Goal: Information Seeking & Learning: Learn about a topic

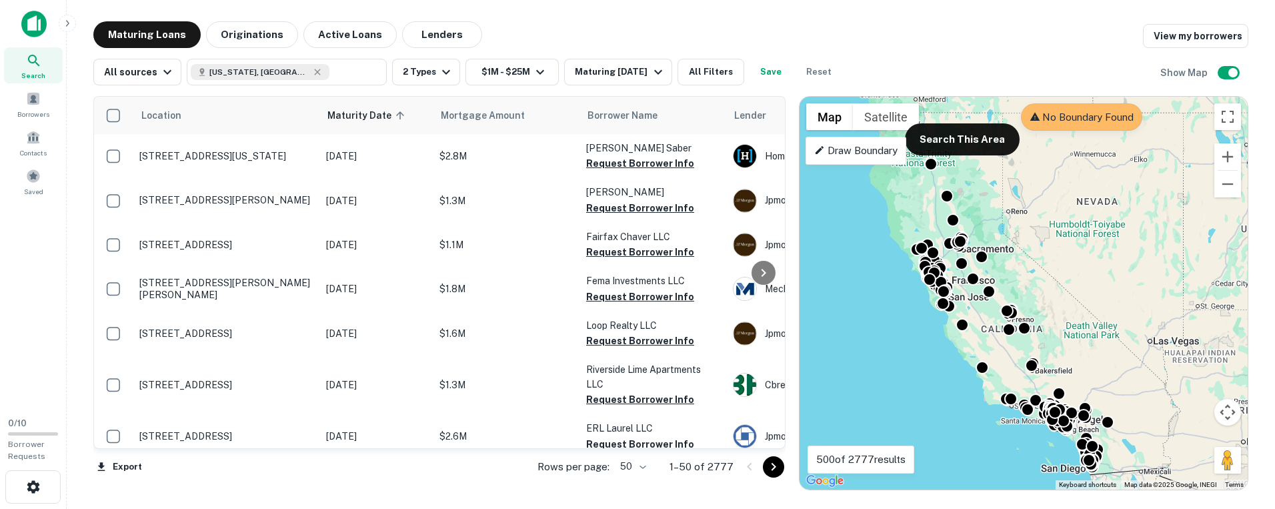
scroll to position [667, 0]
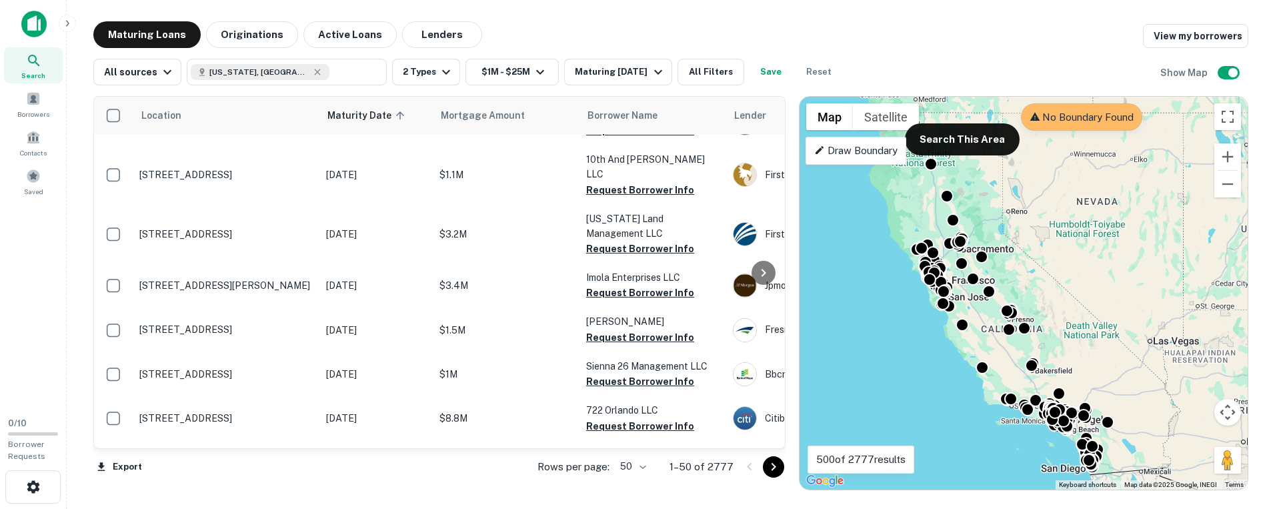
click at [854, 160] on div "Draw Boundary" at bounding box center [856, 151] width 101 height 28
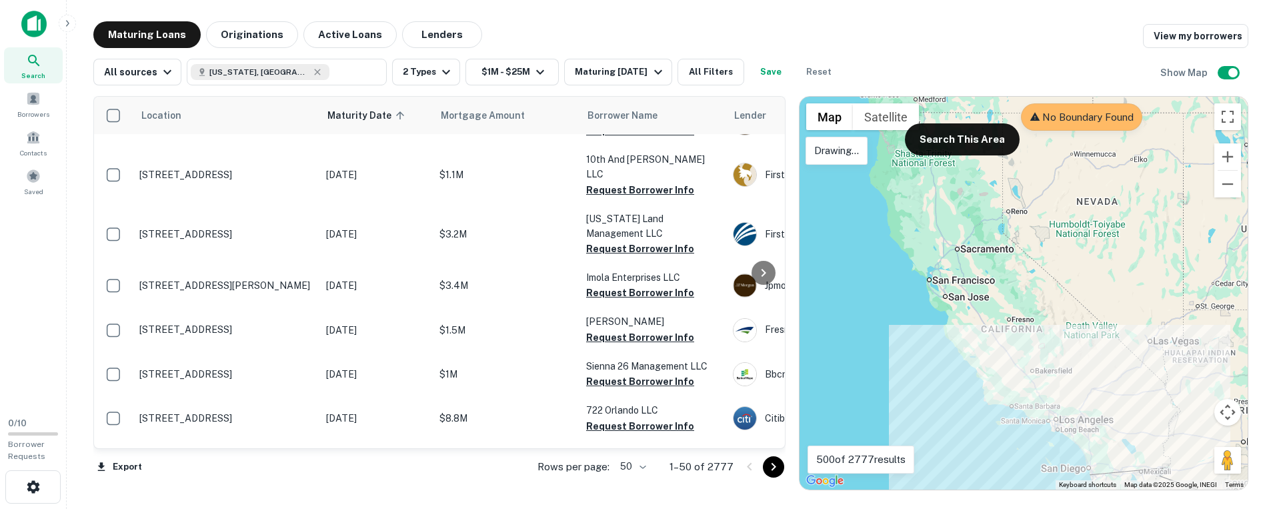
drag, startPoint x: 1058, startPoint y: 476, endPoint x: 1082, endPoint y: 473, distance: 24.2
click at [1082, 473] on div at bounding box center [1024, 293] width 448 height 393
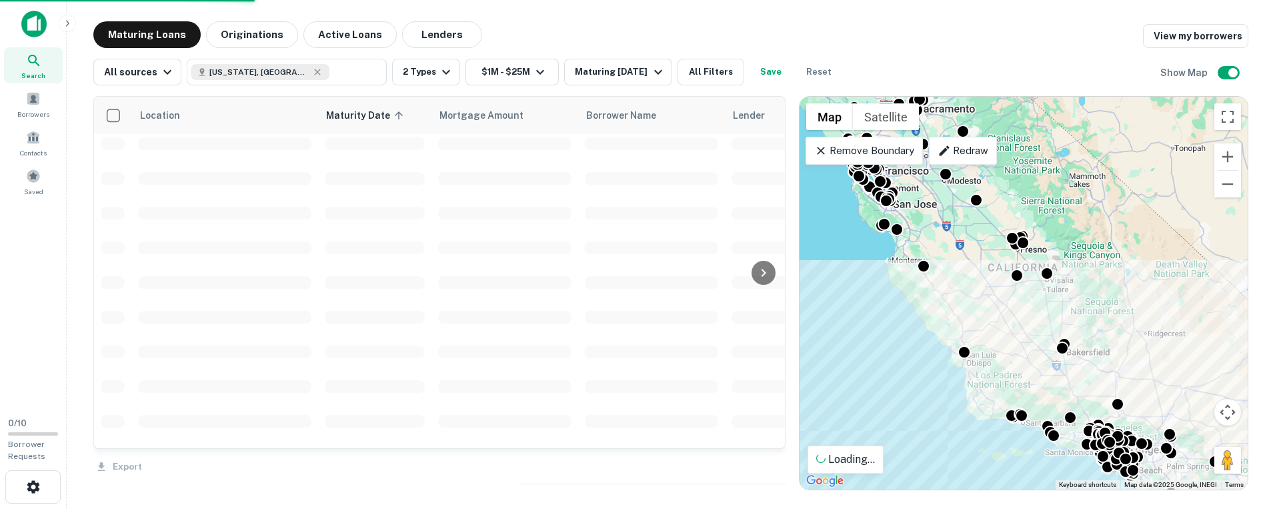
click at [942, 35] on div "Maturing Loans Originations Active Loans Lenders View my borrowers" at bounding box center [670, 34] width 1155 height 27
click at [1231, 193] on button "Zoom out" at bounding box center [1228, 184] width 27 height 27
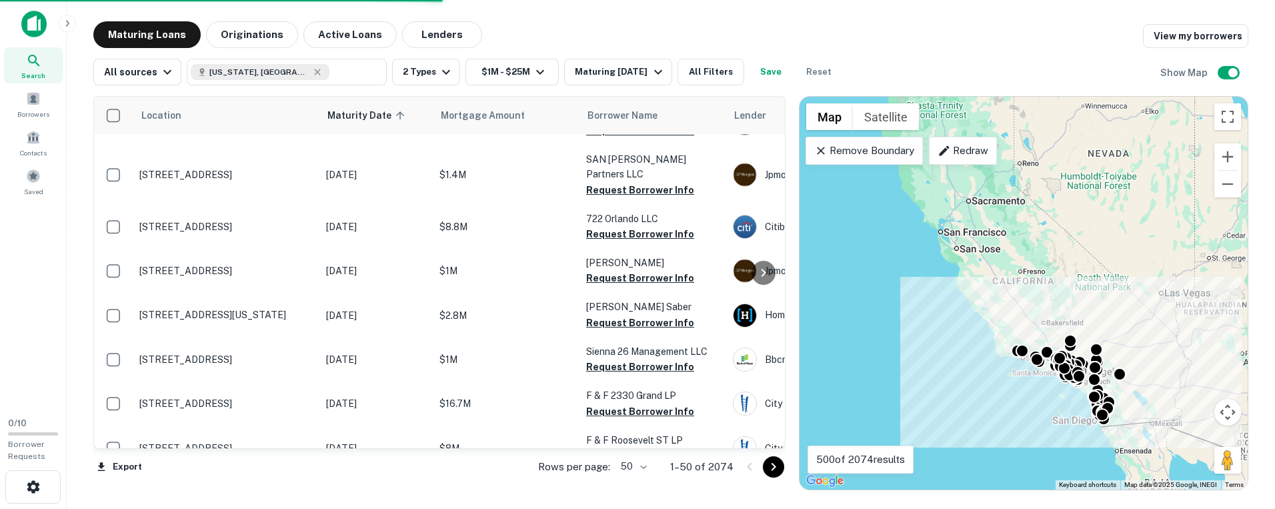
click at [930, 31] on div "Maturing Loans Originations Active Loans Lenders View my borrowers" at bounding box center [670, 34] width 1155 height 27
click at [874, 153] on p "Remove Boundary" at bounding box center [863, 151] width 99 height 16
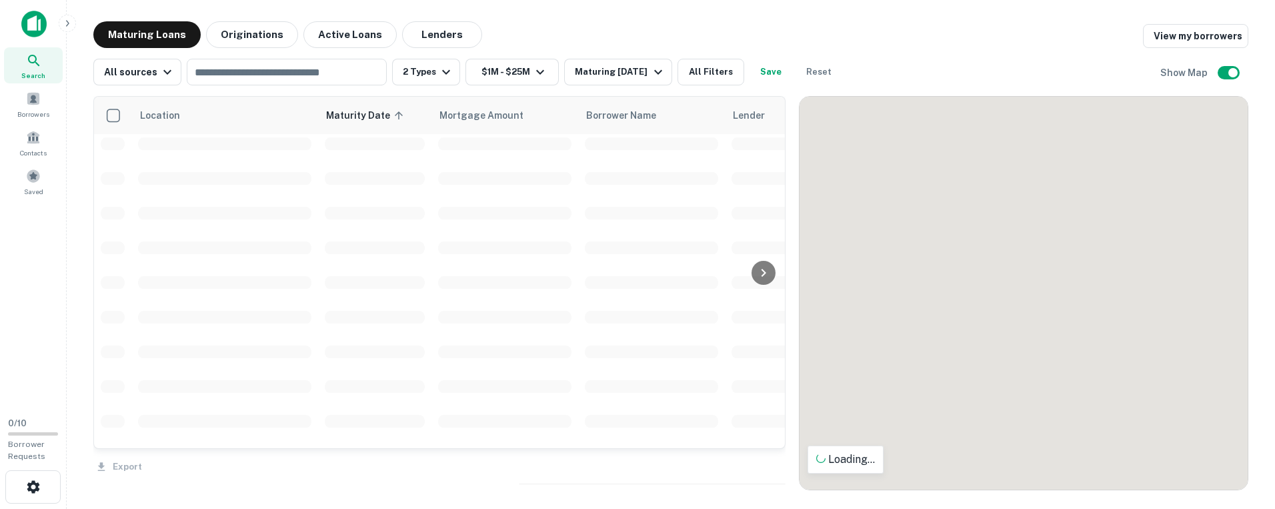
click at [987, 64] on div "All sources ​ 2 Types $1M - $25M Maturing In 6 Months All Filters Save Reset Sh…" at bounding box center [670, 66] width 1155 height 37
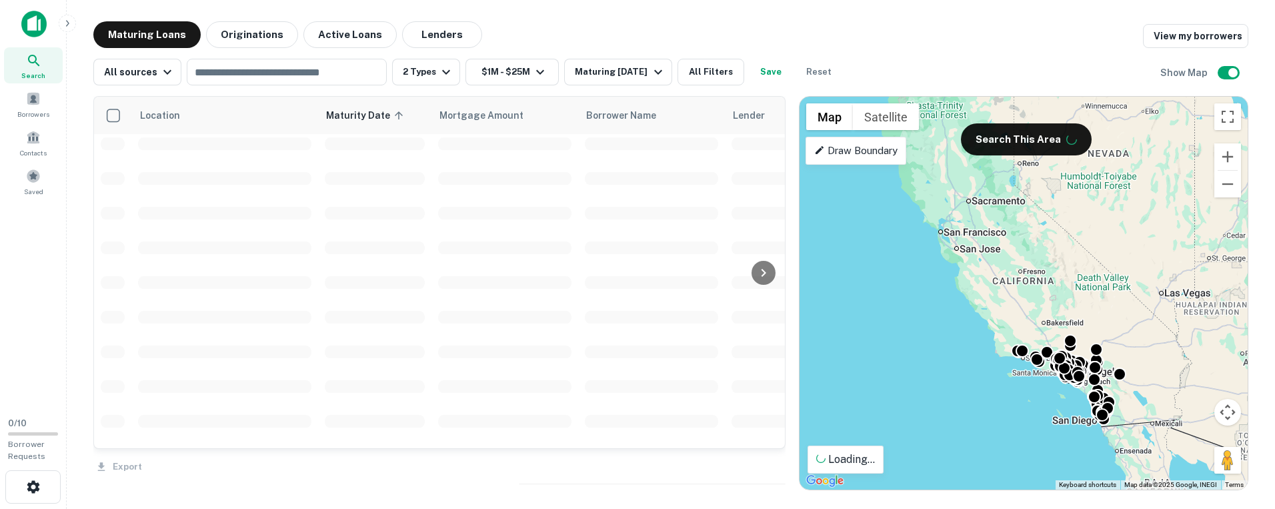
click at [947, 61] on div "All sources ​ 2 Types $1M - $25M Maturing In 6 Months All Filters Save Reset Sh…" at bounding box center [670, 66] width 1155 height 37
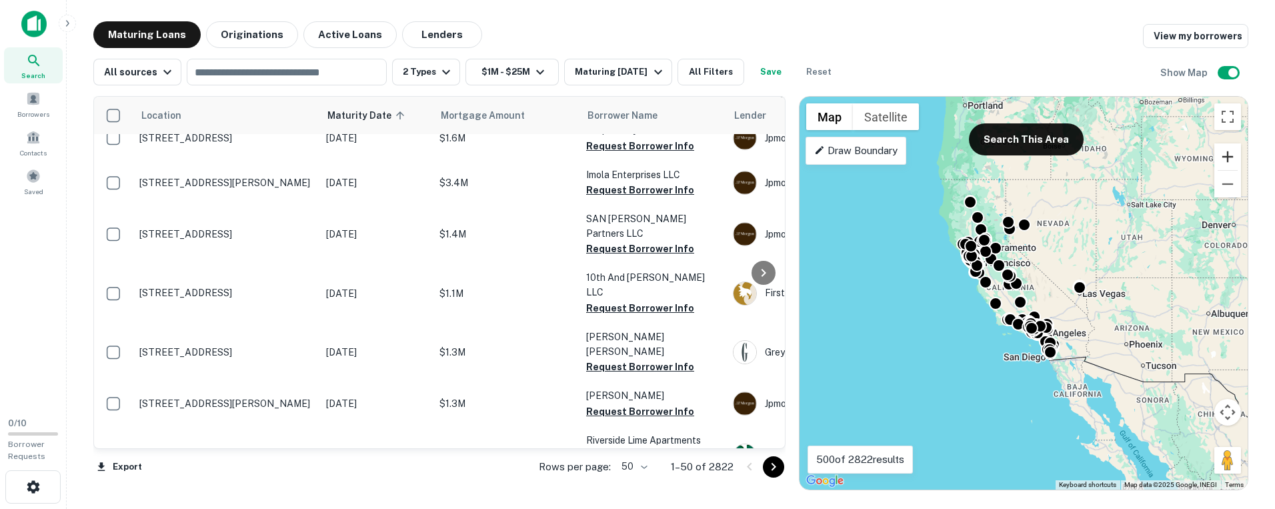
click at [1227, 159] on button "Zoom in" at bounding box center [1228, 156] width 27 height 27
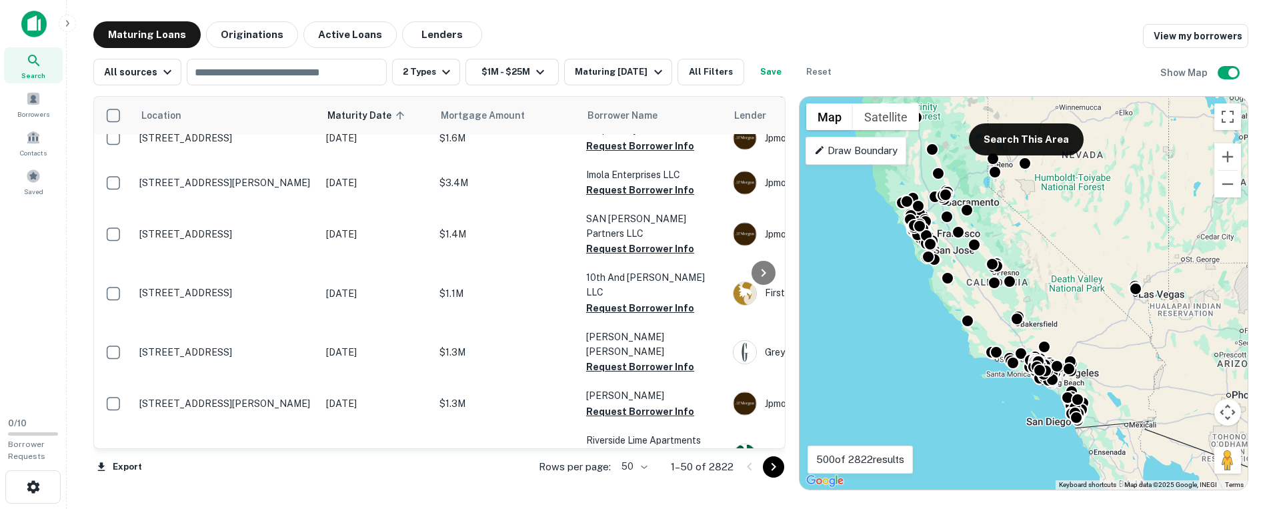
click at [852, 145] on p "Draw Boundary" at bounding box center [855, 151] width 83 height 16
click at [1225, 153] on button "Zoom in" at bounding box center [1228, 156] width 27 height 27
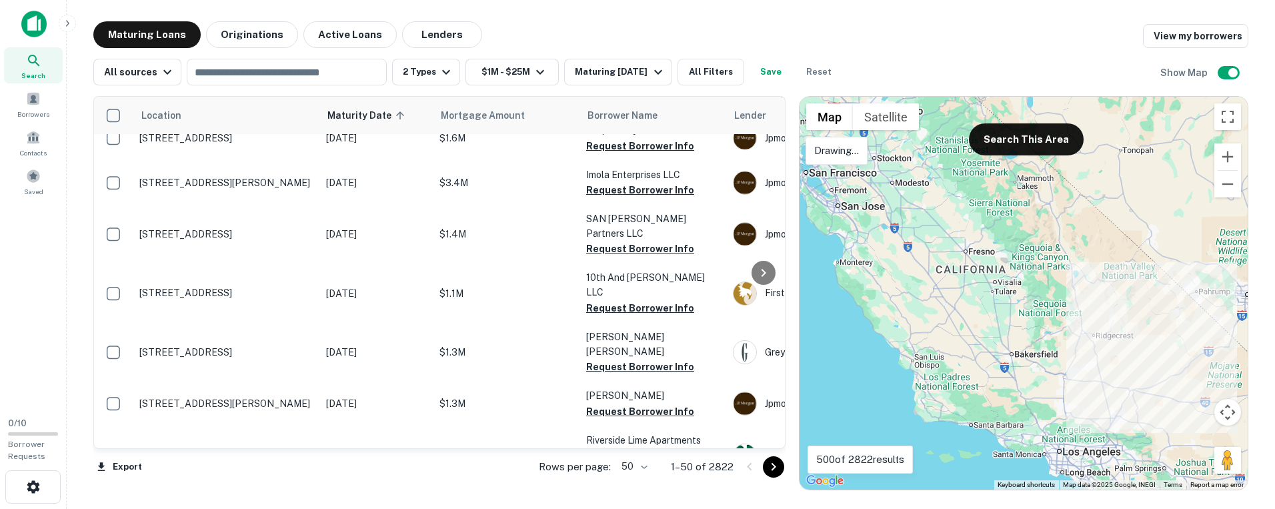
drag, startPoint x: 1140, startPoint y: 372, endPoint x: 1101, endPoint y: 297, distance: 84.4
click at [1101, 297] on div at bounding box center [1024, 293] width 448 height 393
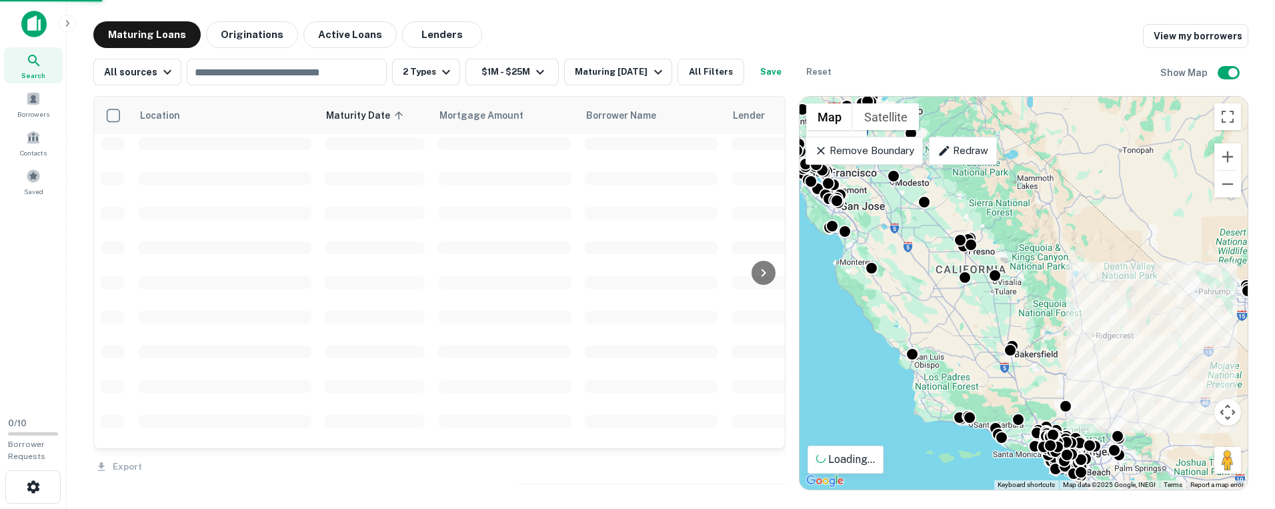
click at [897, 149] on p "Remove Boundary" at bounding box center [863, 151] width 99 height 16
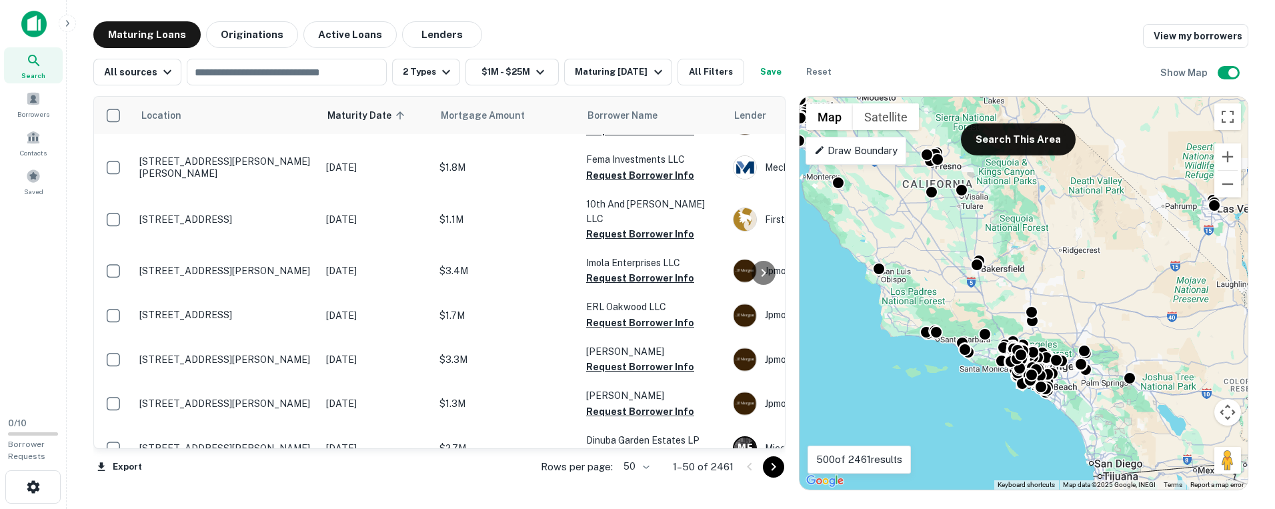
drag, startPoint x: 1117, startPoint y: 321, endPoint x: 1084, endPoint y: 235, distance: 91.7
click at [1084, 235] on div "To activate drag with keyboard, press Alt + Enter. Once in keyboard drag state,…" at bounding box center [1024, 293] width 448 height 393
click at [951, 42] on div "Maturing Loans Originations Active Loans Lenders View my borrowers" at bounding box center [670, 34] width 1155 height 27
click at [1226, 163] on button "Zoom in" at bounding box center [1228, 156] width 27 height 27
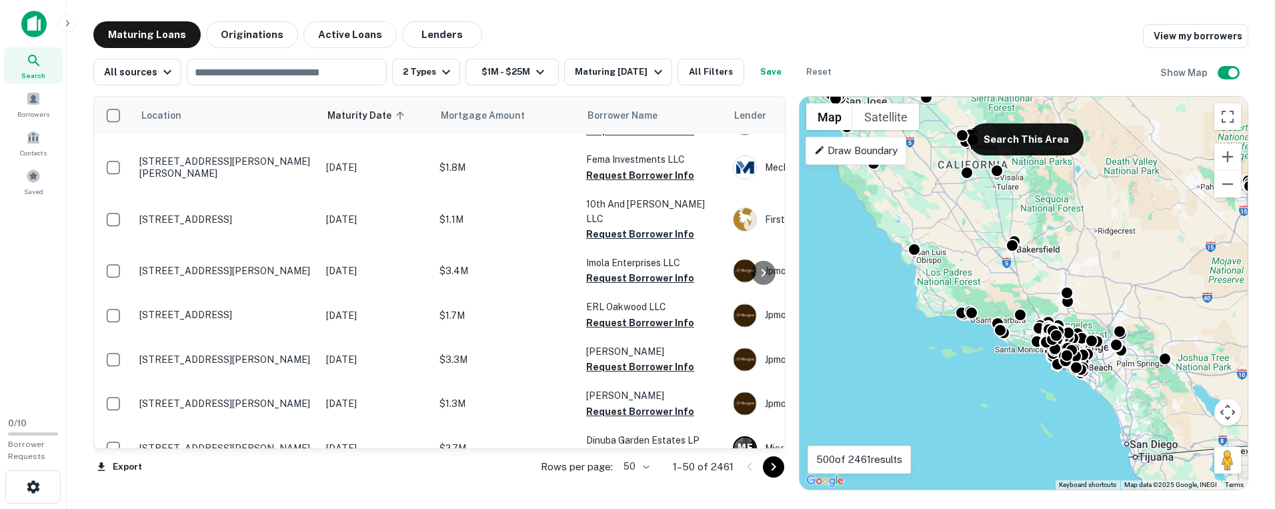
drag, startPoint x: 1103, startPoint y: 249, endPoint x: 1159, endPoint y: 222, distance: 62.3
click at [1159, 222] on div "To activate drag with keyboard, press Alt + Enter. Once in keyboard drag state,…" at bounding box center [1024, 293] width 448 height 393
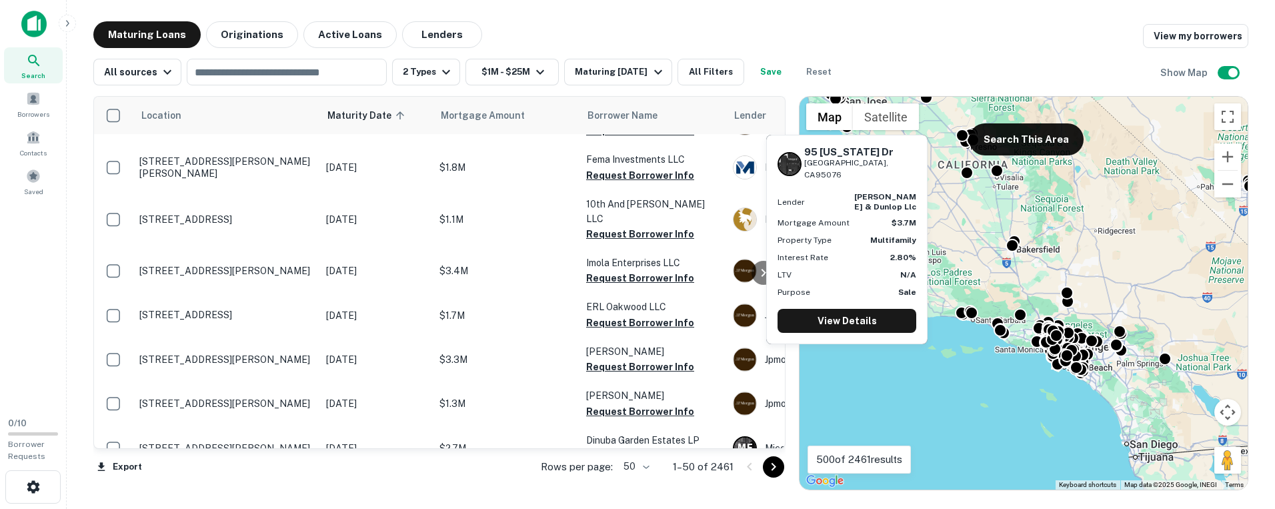
click at [849, 149] on h6 "95 Pennsylvania Dr" at bounding box center [860, 152] width 112 height 12
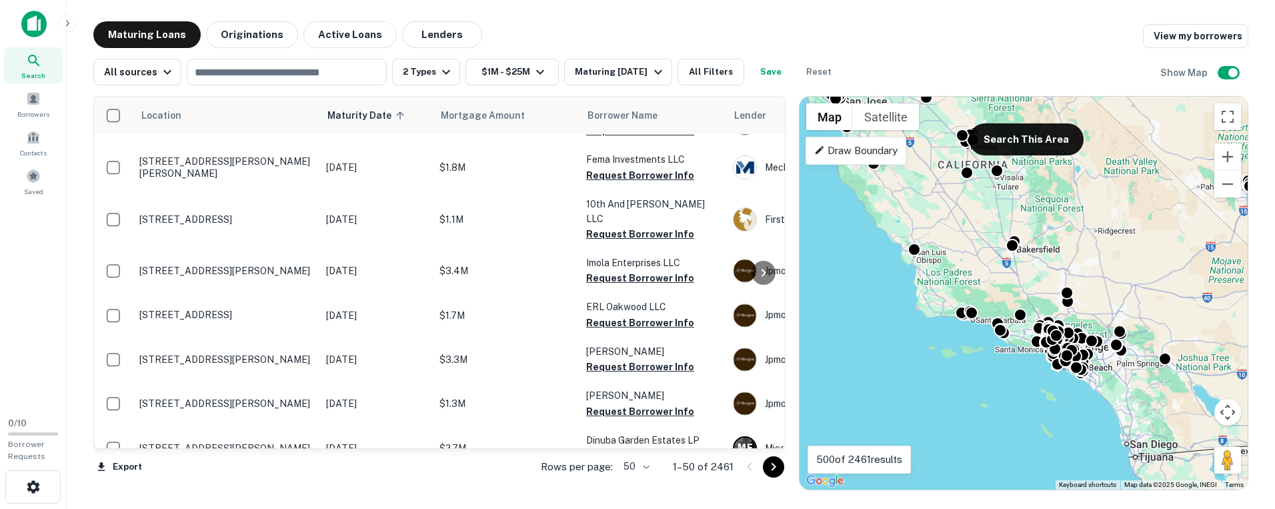
click at [820, 152] on icon at bounding box center [820, 150] width 8 height 8
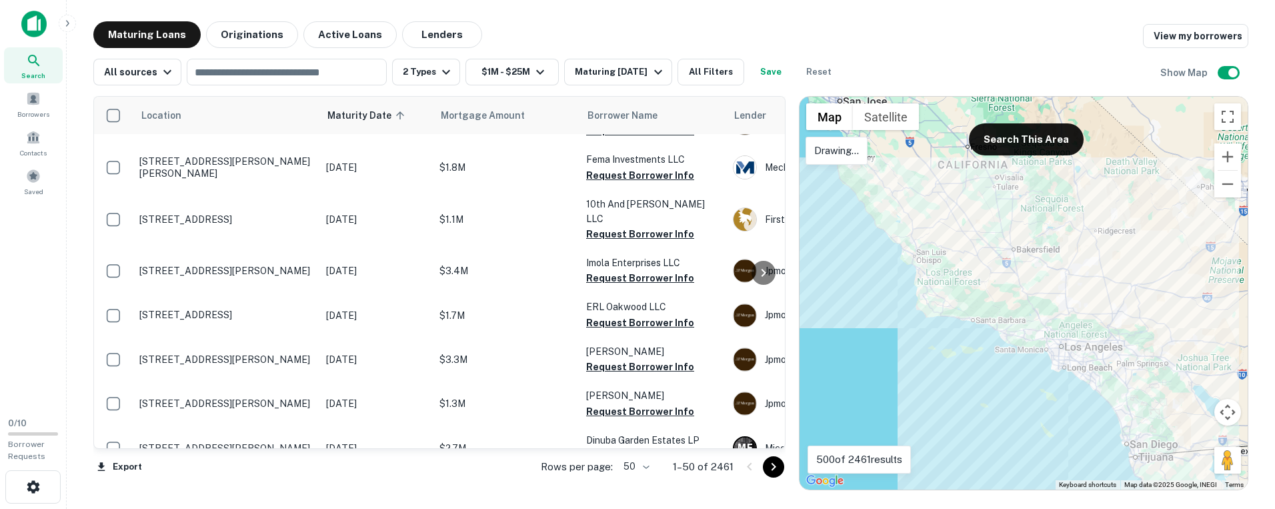
click at [896, 189] on div at bounding box center [1024, 293] width 448 height 393
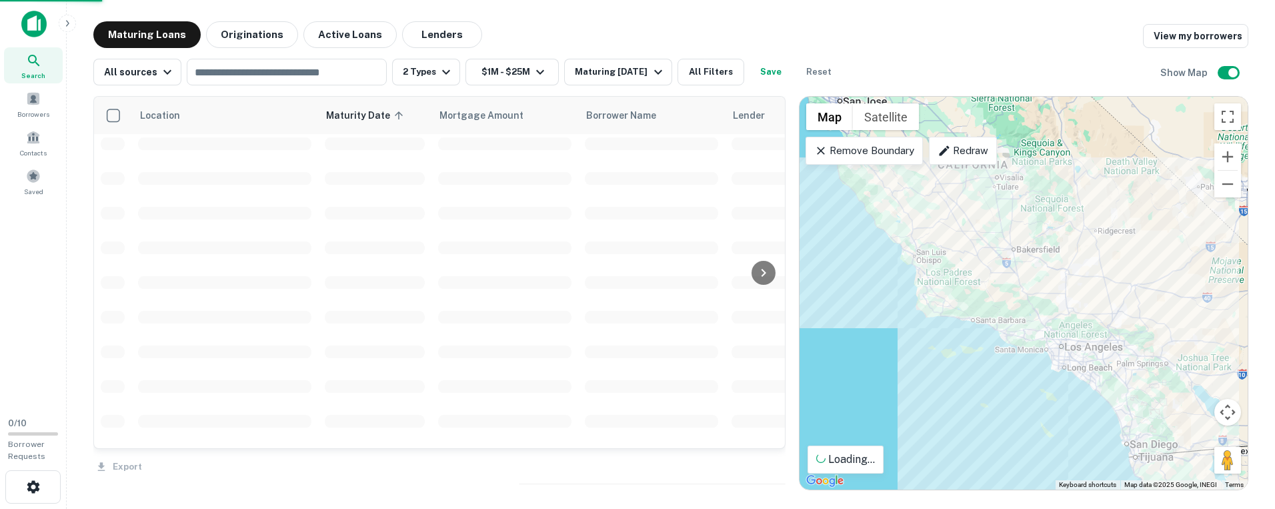
click at [892, 147] on p "Remove Boundary" at bounding box center [863, 151] width 99 height 16
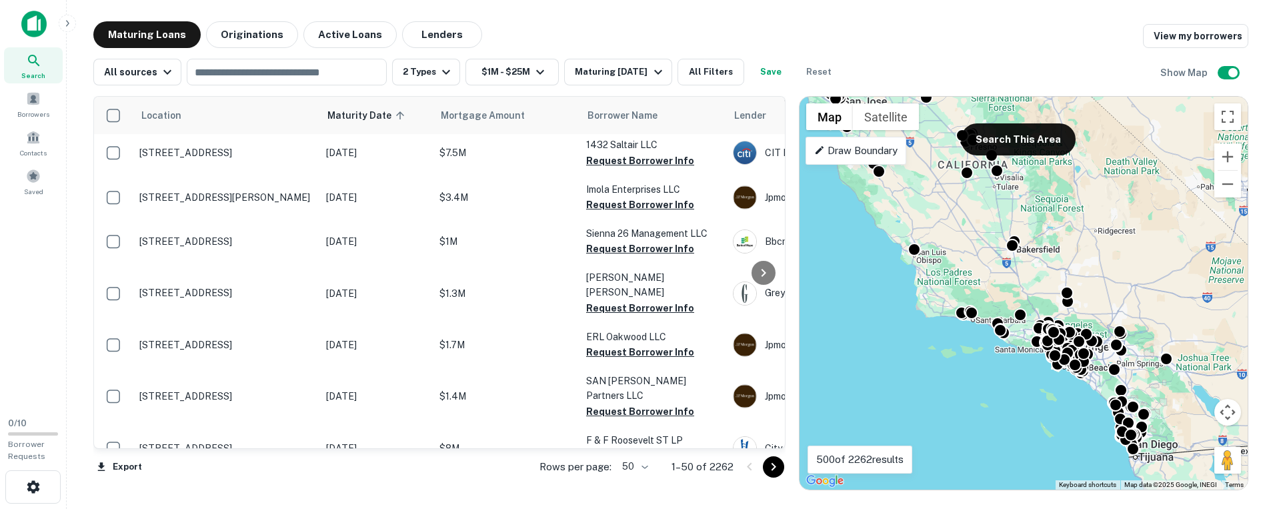
click at [861, 155] on p "Draw Boundary" at bounding box center [855, 151] width 83 height 16
click at [889, 224] on div "To activate drag with keyboard, press Alt + Enter. Once in keyboard drag state,…" at bounding box center [1024, 293] width 448 height 393
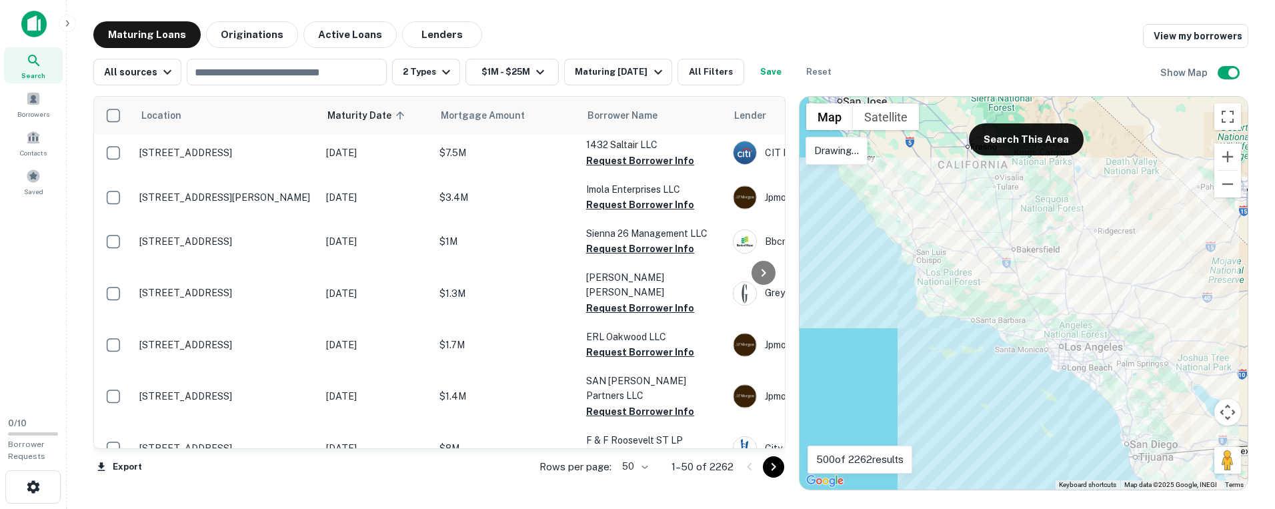
click at [878, 233] on div at bounding box center [1024, 293] width 448 height 393
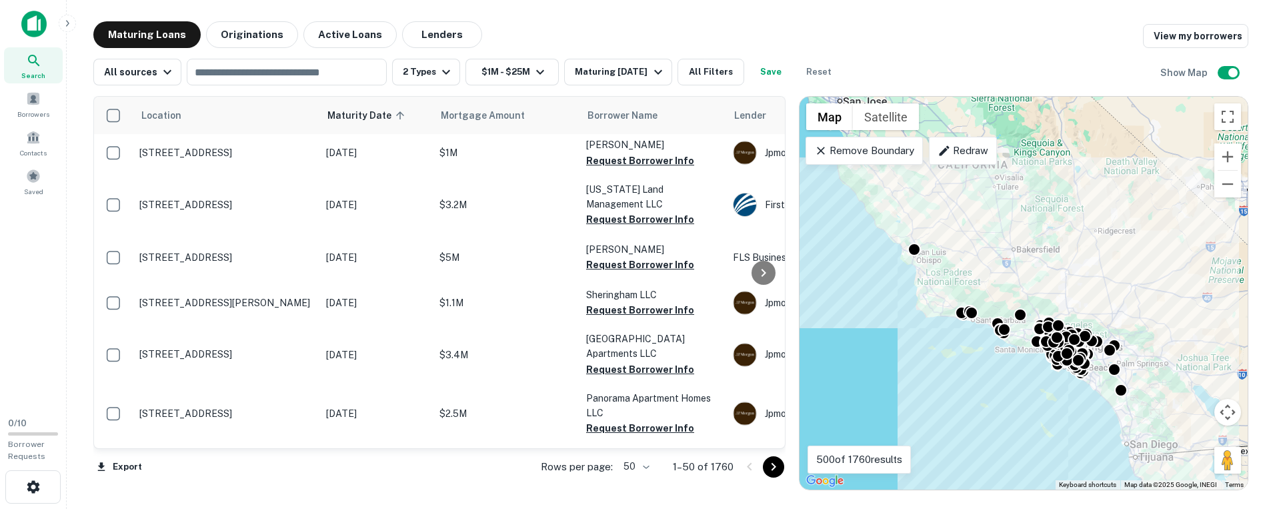
click at [931, 40] on div "Maturing Loans Originations Active Loans Lenders View my borrowers" at bounding box center [670, 34] width 1155 height 27
click at [970, 152] on p "Redraw" at bounding box center [963, 151] width 50 height 16
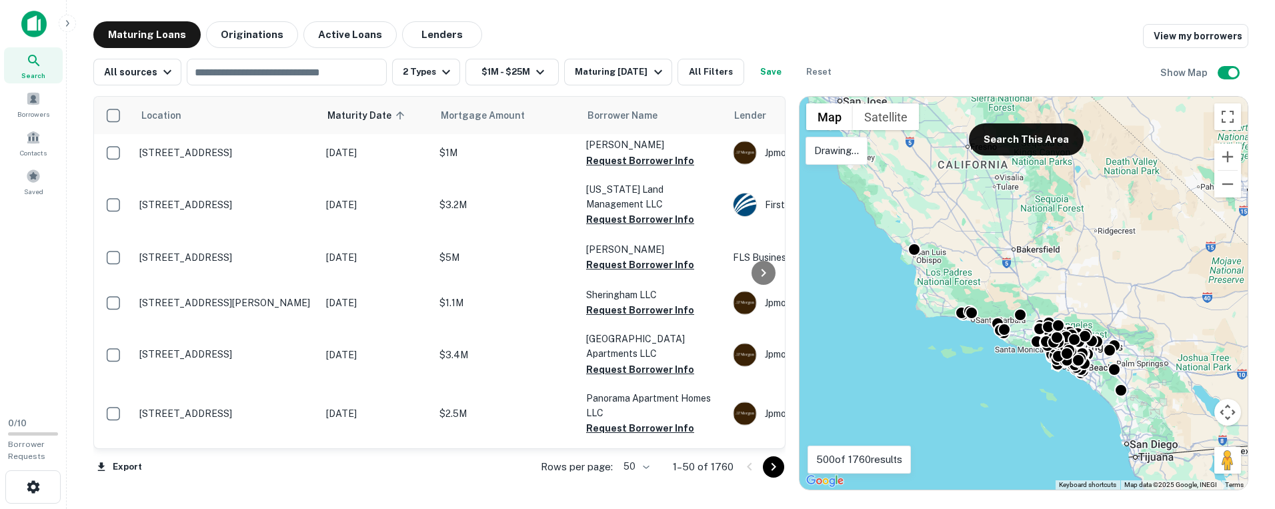
click at [1087, 399] on div "To activate drag with keyboard, press Alt + Enter. Once in keyboard drag state,…" at bounding box center [1024, 293] width 448 height 393
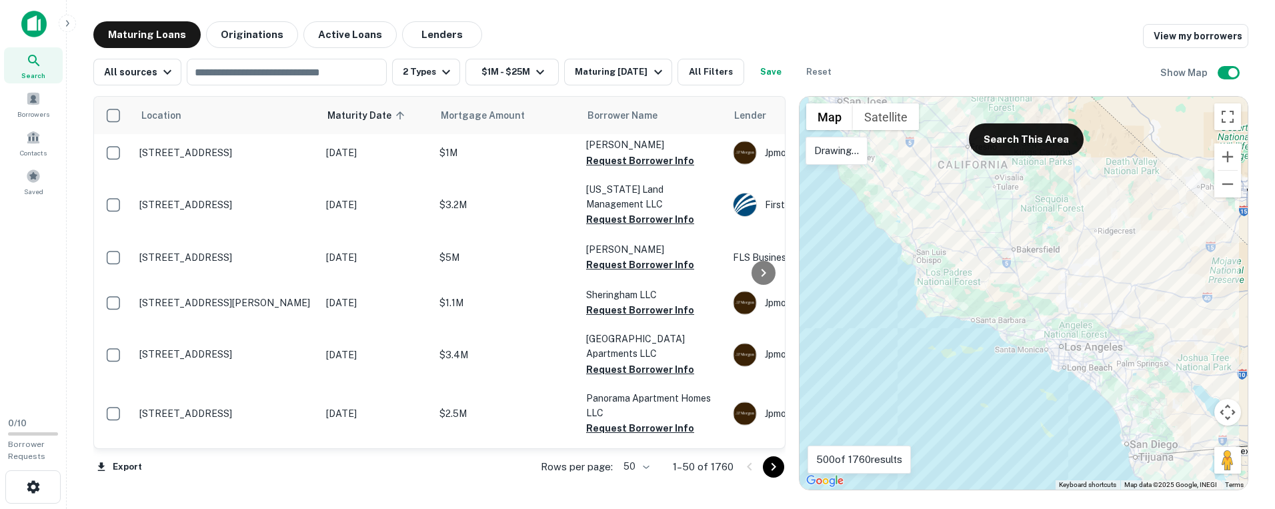
click at [1099, 394] on div at bounding box center [1024, 293] width 448 height 393
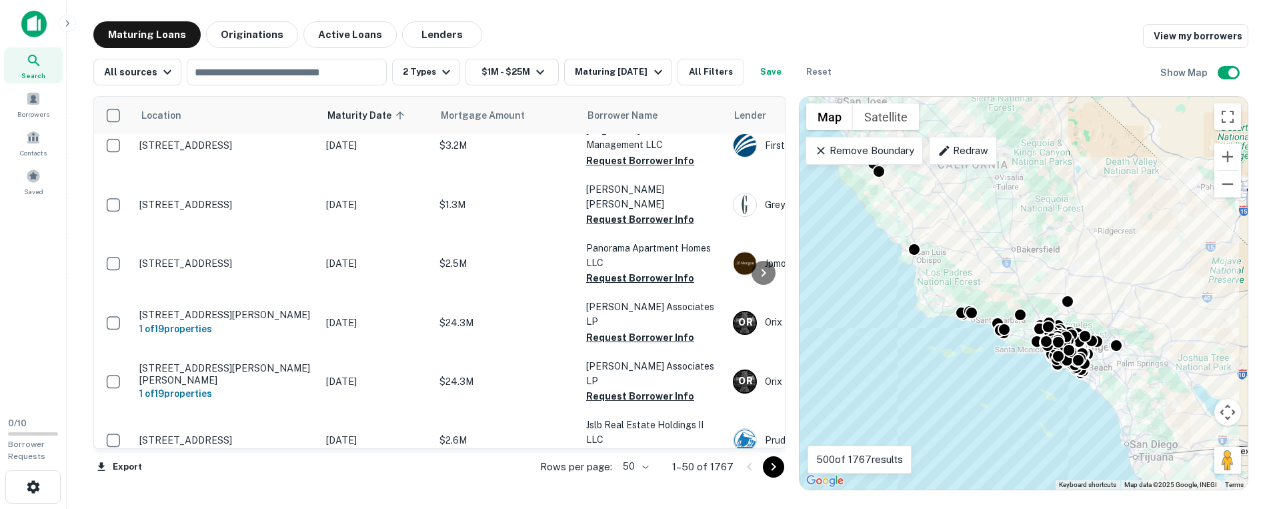
click at [959, 149] on p "Redraw" at bounding box center [963, 151] width 50 height 16
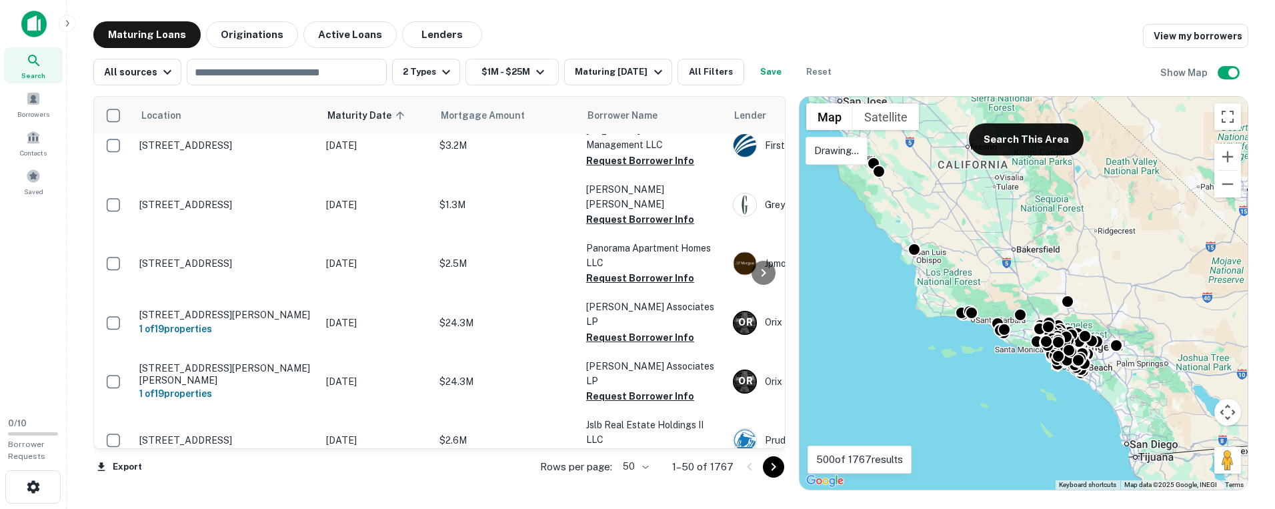
click at [921, 234] on div "To activate drag with keyboard, press Alt + Enter. Once in keyboard drag state,…" at bounding box center [1024, 293] width 448 height 393
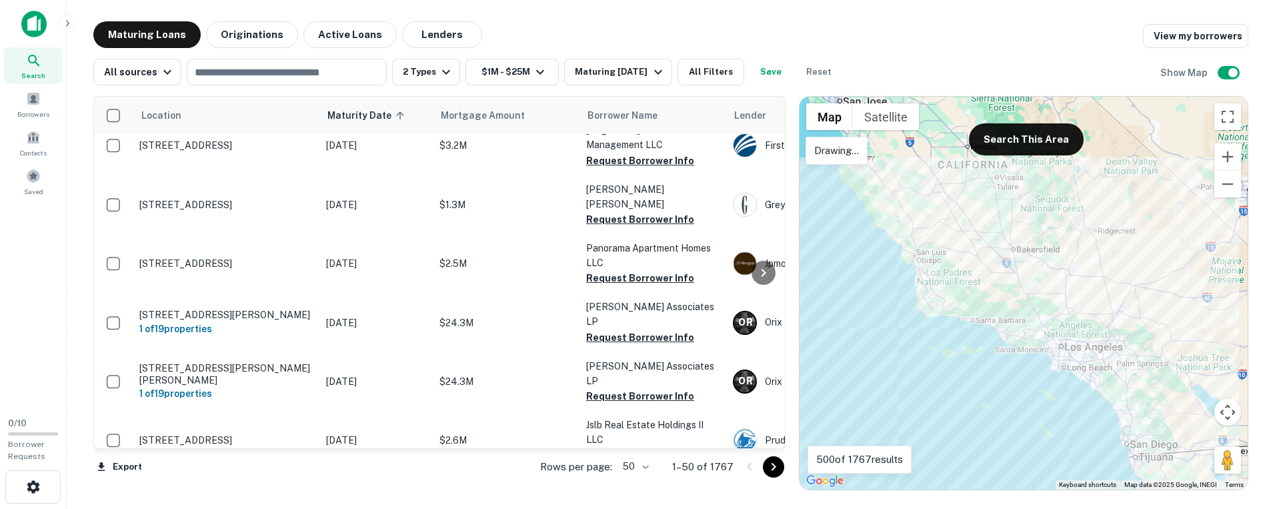
click at [877, 269] on div at bounding box center [1024, 293] width 448 height 393
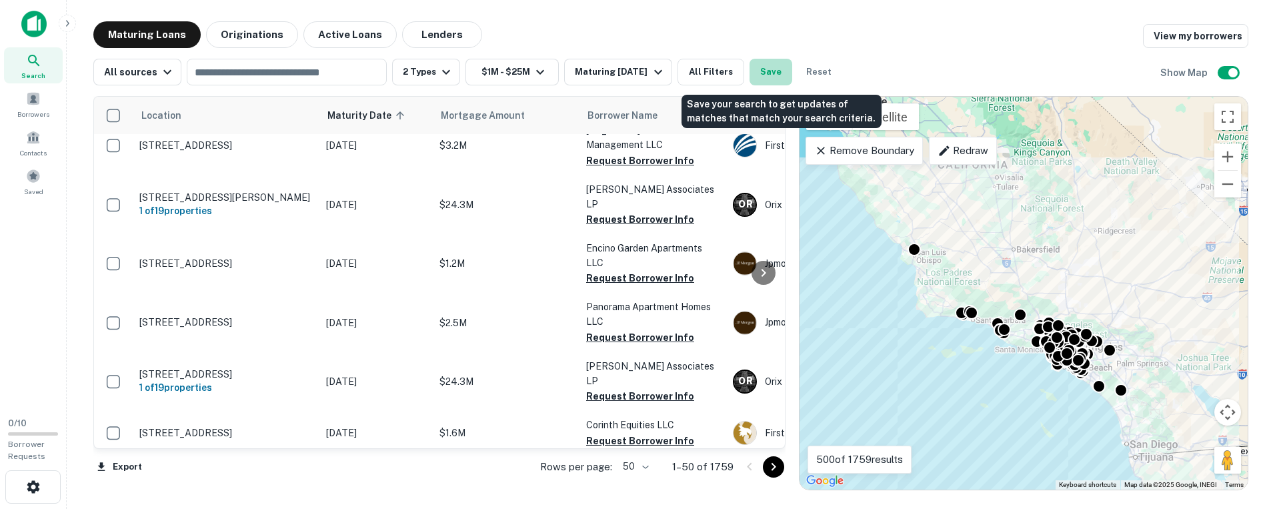
click at [788, 70] on button "Save" at bounding box center [771, 72] width 43 height 27
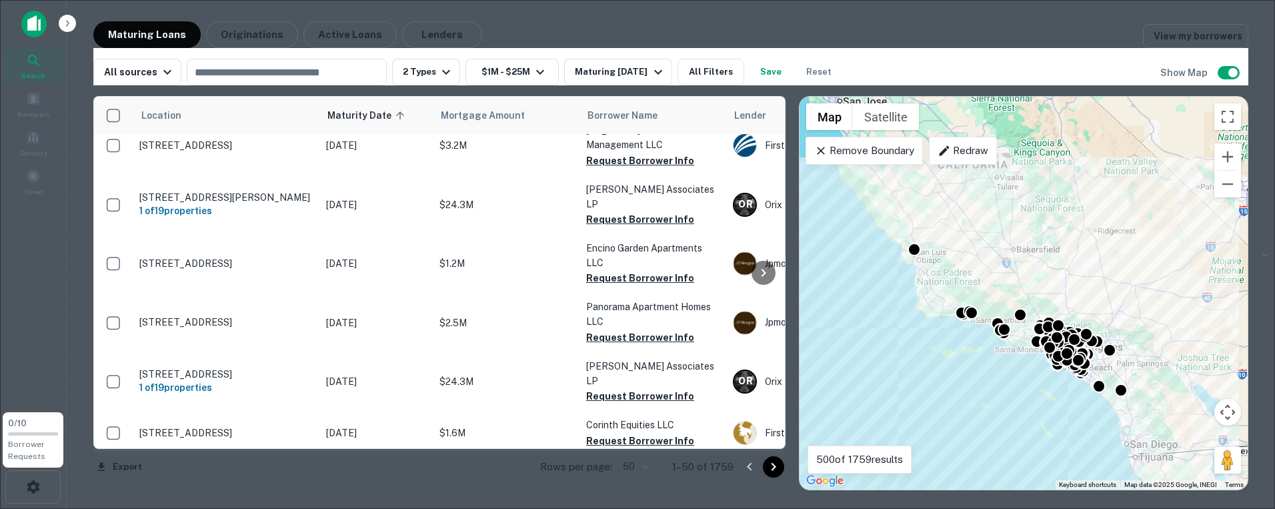
type input "**********"
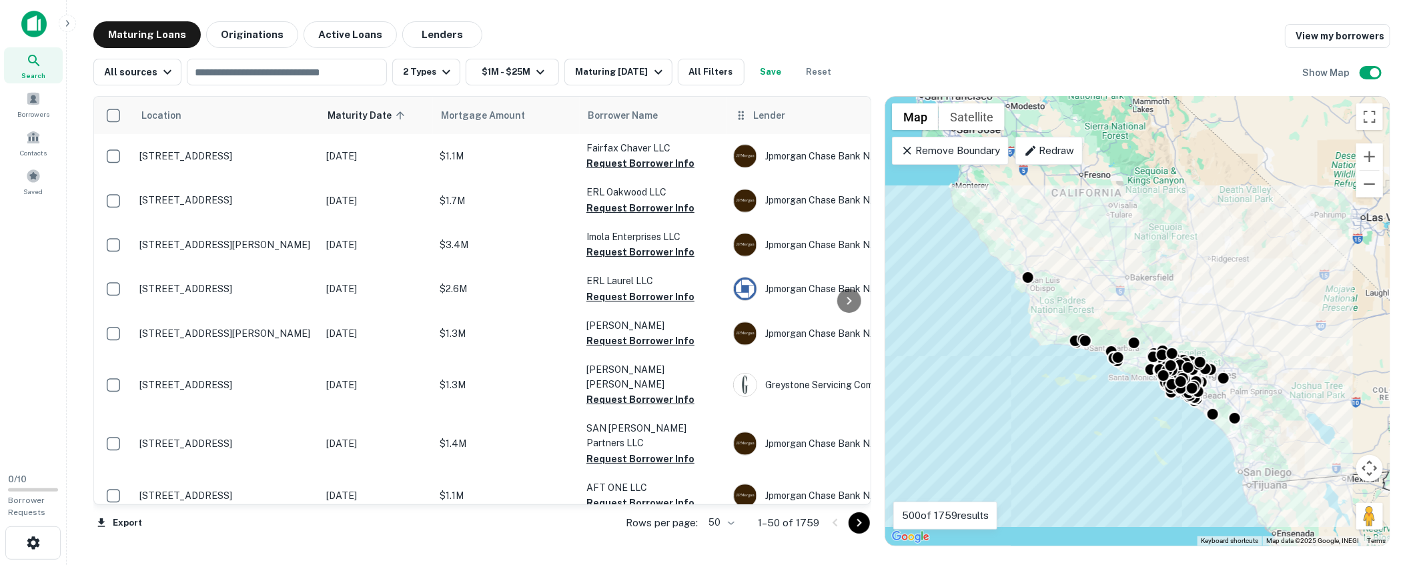
click at [746, 117] on icon at bounding box center [740, 115] width 13 height 16
click at [774, 117] on span "Lender" at bounding box center [769, 115] width 32 height 16
click at [739, 115] on icon at bounding box center [740, 115] width 5 height 9
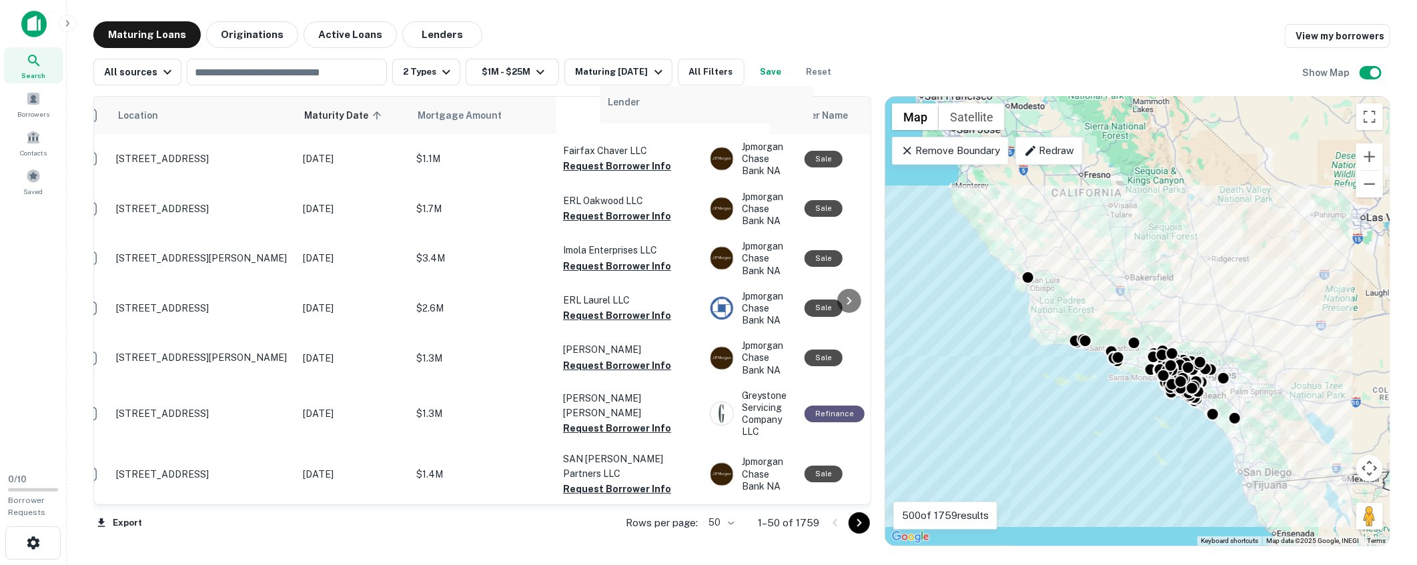
drag, startPoint x: 743, startPoint y: 116, endPoint x: 610, endPoint y: 105, distance: 133.8
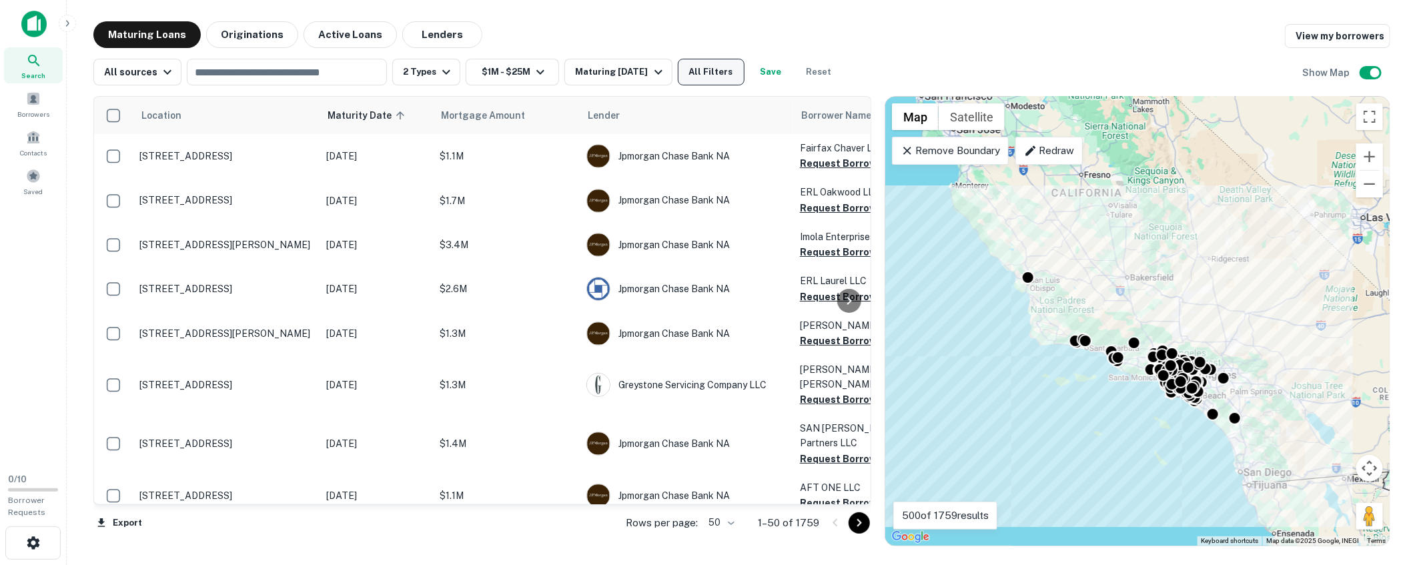
click at [704, 75] on button "All Filters" at bounding box center [711, 72] width 67 height 27
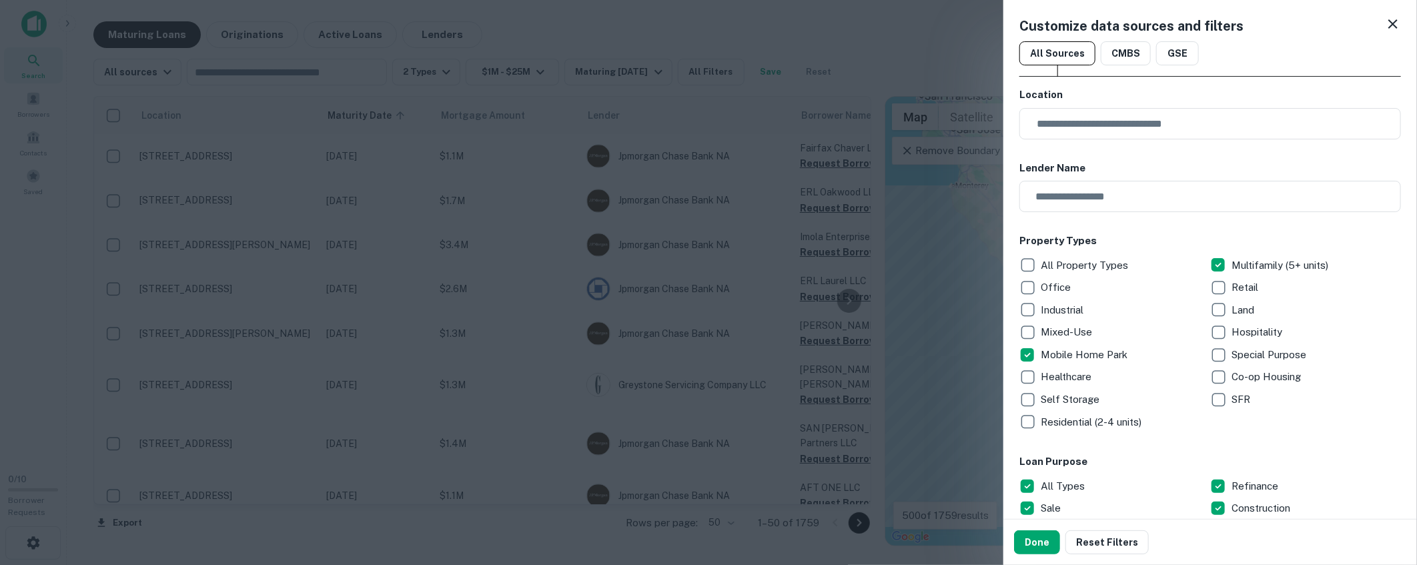
click at [1275, 25] on icon at bounding box center [1392, 23] width 9 height 9
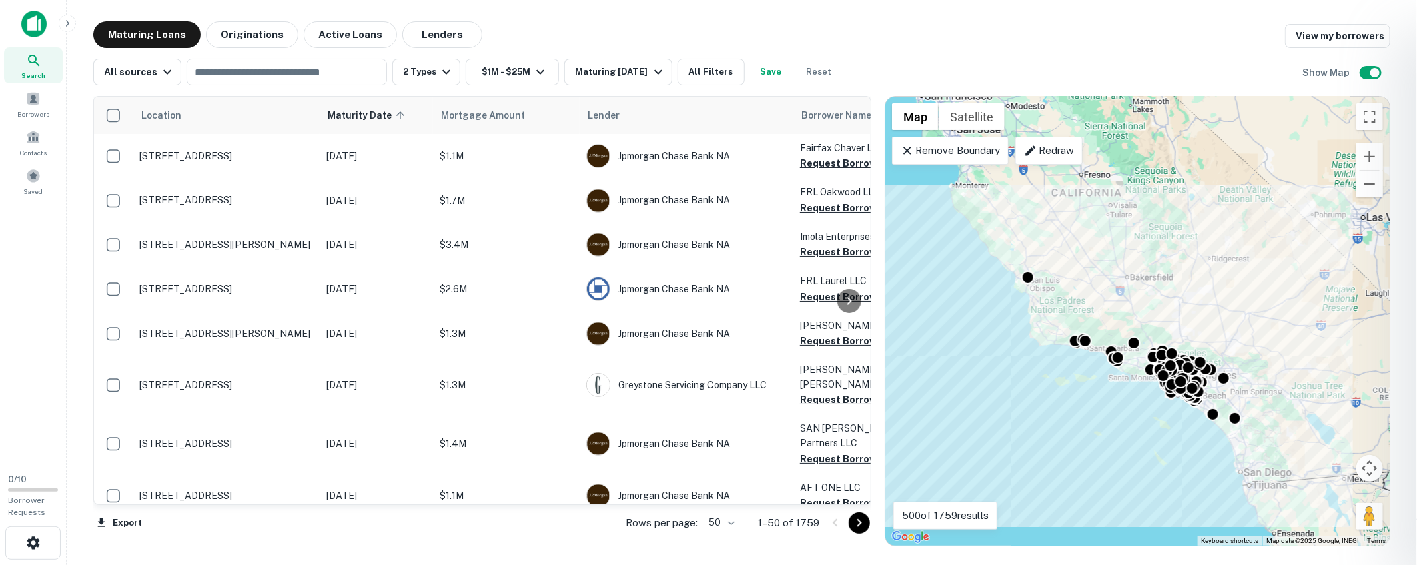
click at [1275, 107] on div at bounding box center [708, 282] width 1417 height 565
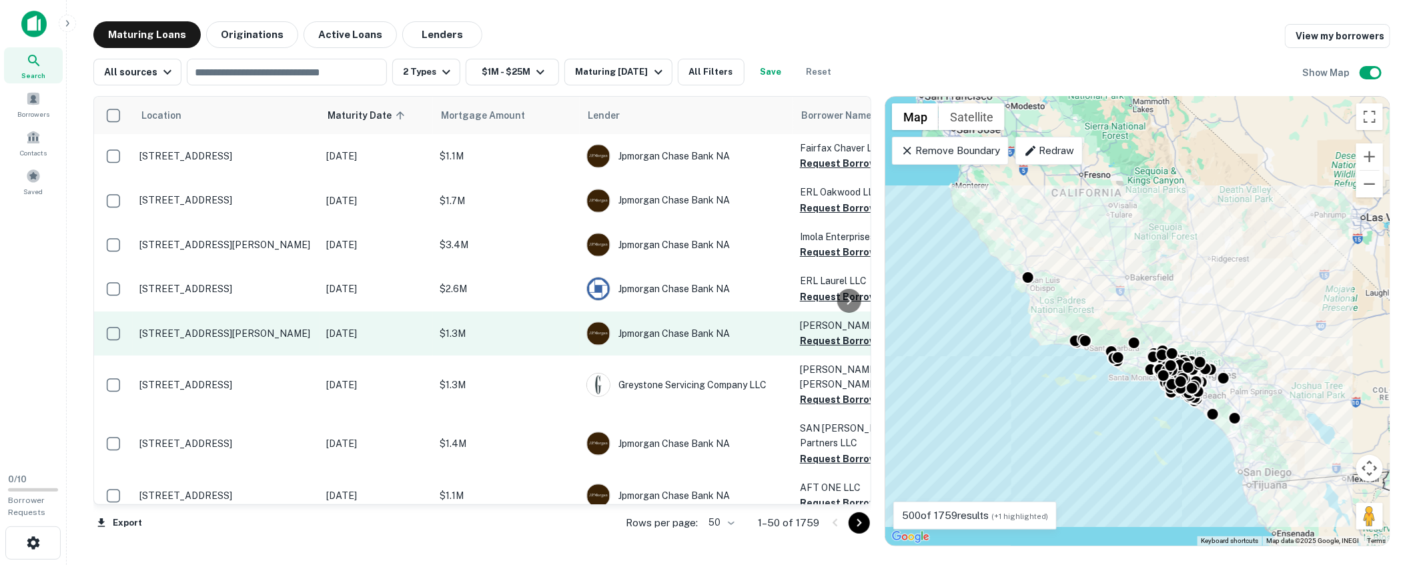
scroll to position [87, 0]
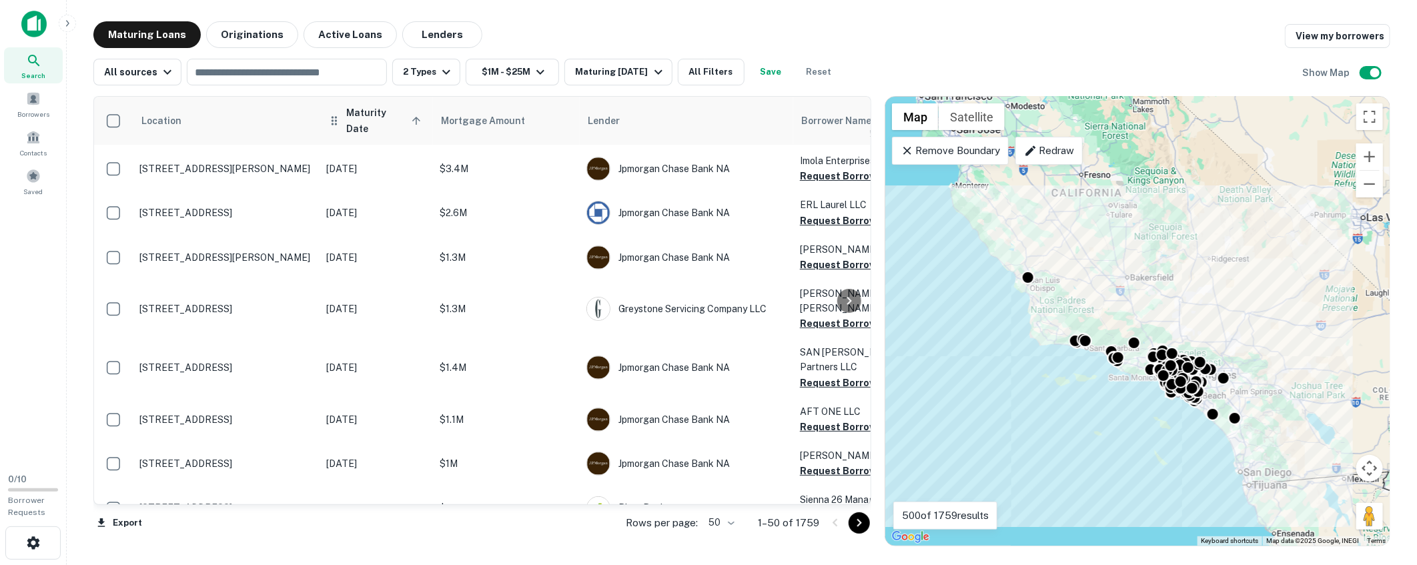
click at [418, 115] on icon at bounding box center [416, 121] width 12 height 12
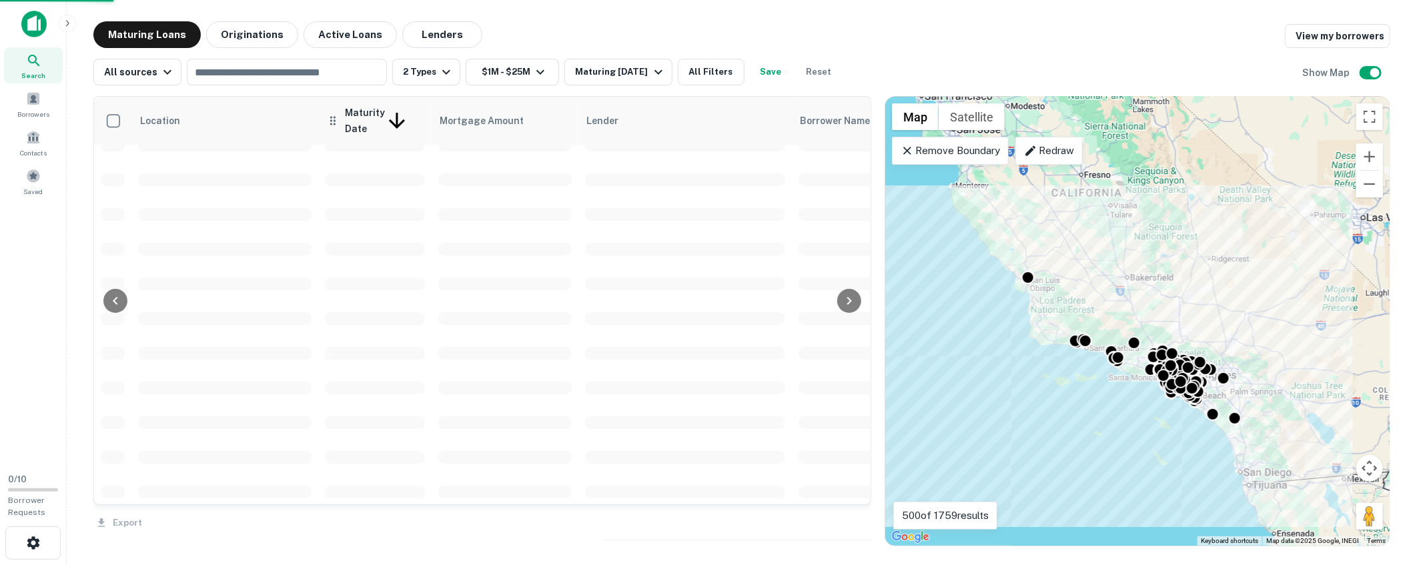
click at [409, 118] on icon at bounding box center [397, 121] width 24 height 24
click at [162, 73] on icon "button" at bounding box center [167, 72] width 16 height 16
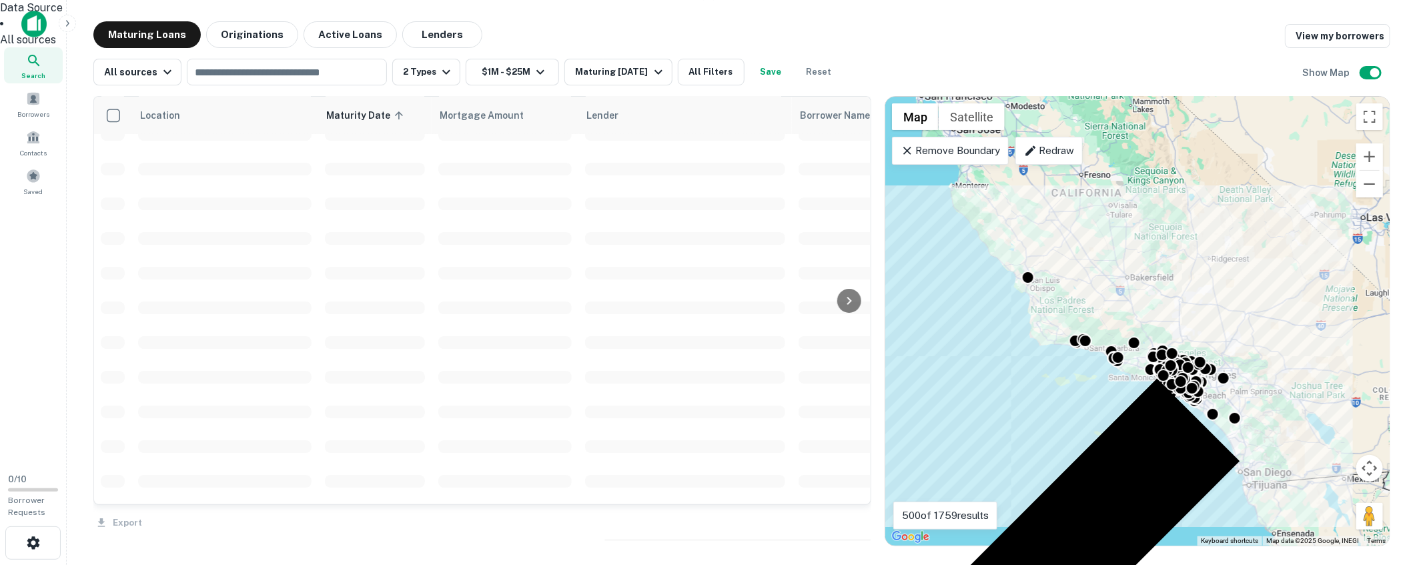
click at [730, 31] on div at bounding box center [708, 282] width 1417 height 565
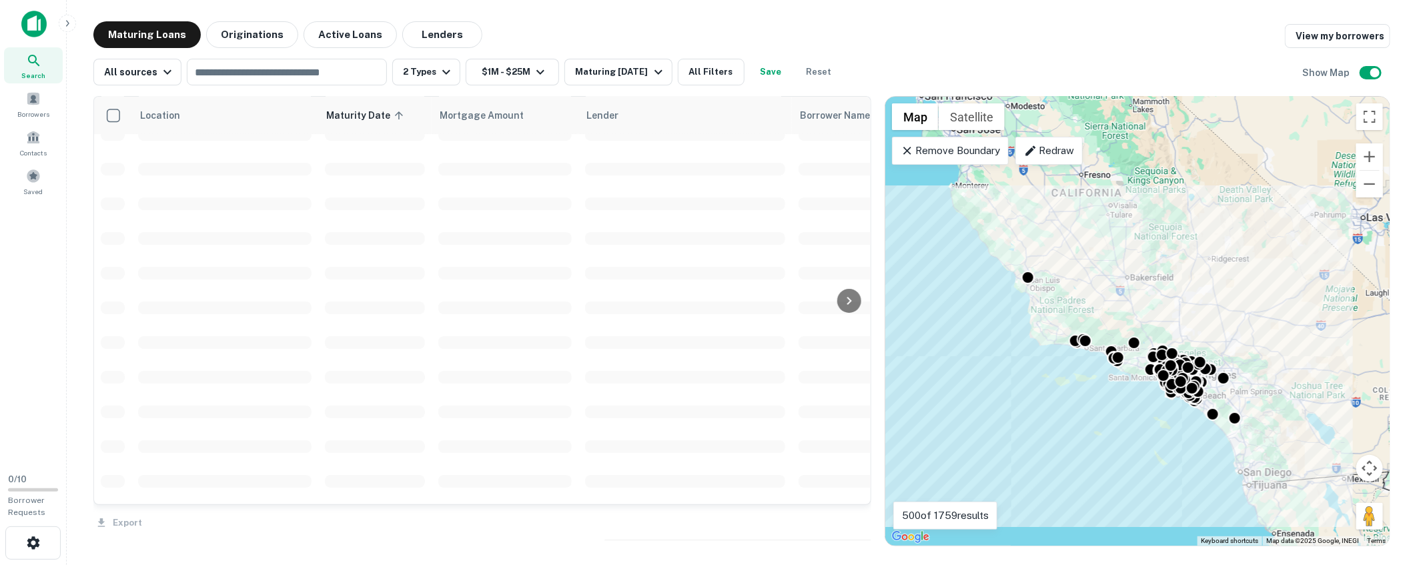
click at [740, 23] on div "Maturing Loans Originations Active Loans Lenders View my borrowers" at bounding box center [741, 34] width 1297 height 27
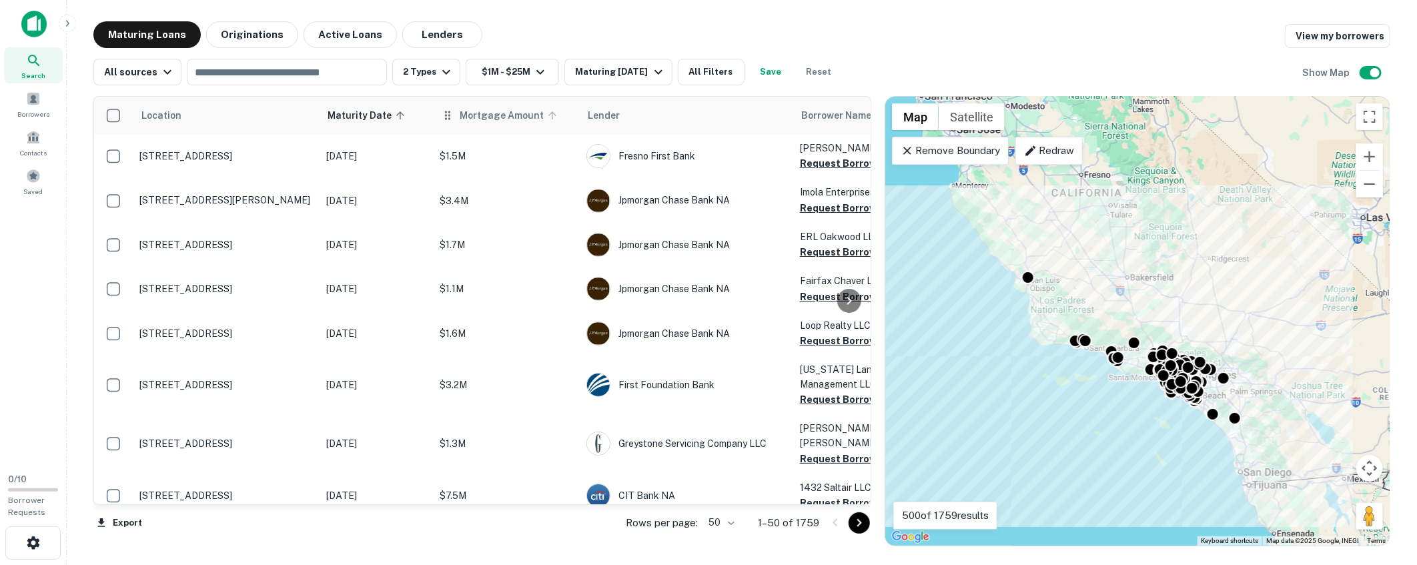
click at [482, 115] on span "Mortgage Amount" at bounding box center [510, 115] width 101 height 16
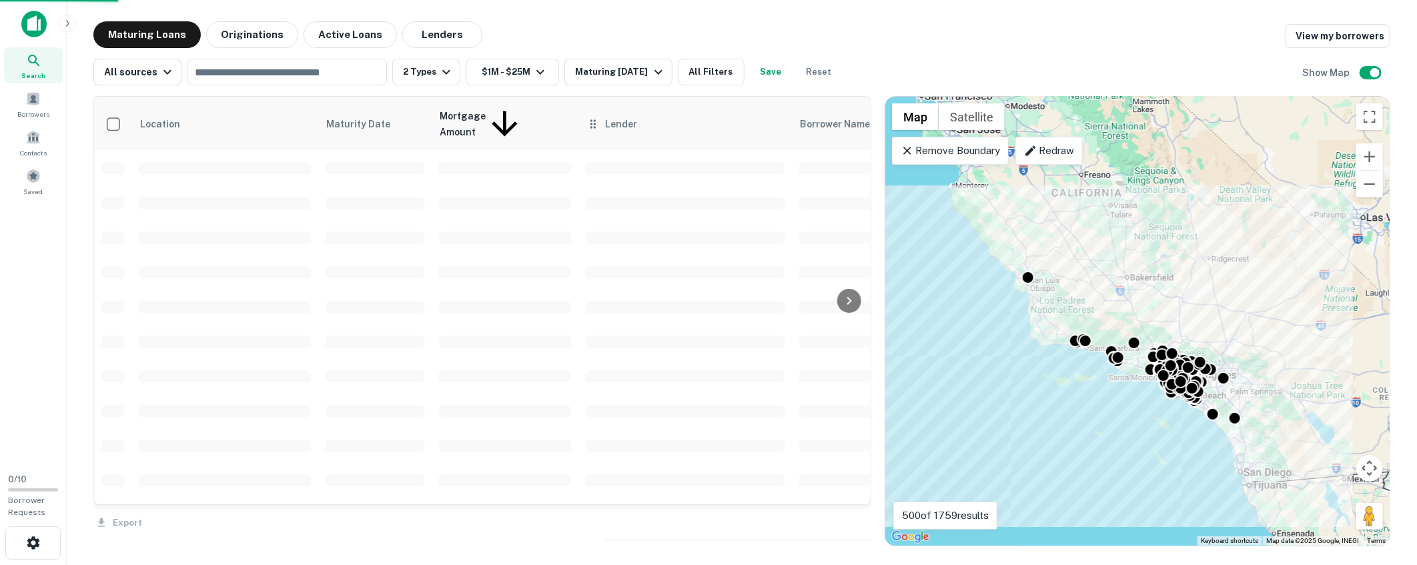
click at [640, 116] on div "Lender" at bounding box center [684, 124] width 197 height 16
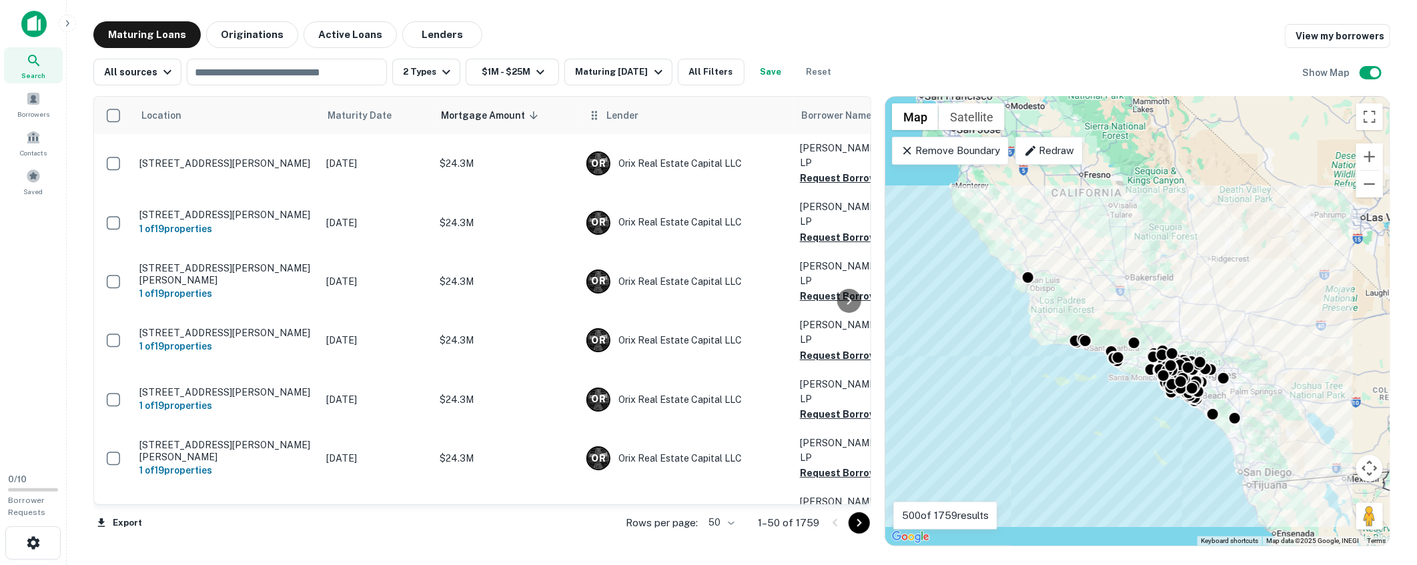
click at [634, 115] on span "Lender" at bounding box center [622, 115] width 32 height 16
click at [484, 116] on span "Mortgage Amount sorted descending" at bounding box center [510, 115] width 101 height 16
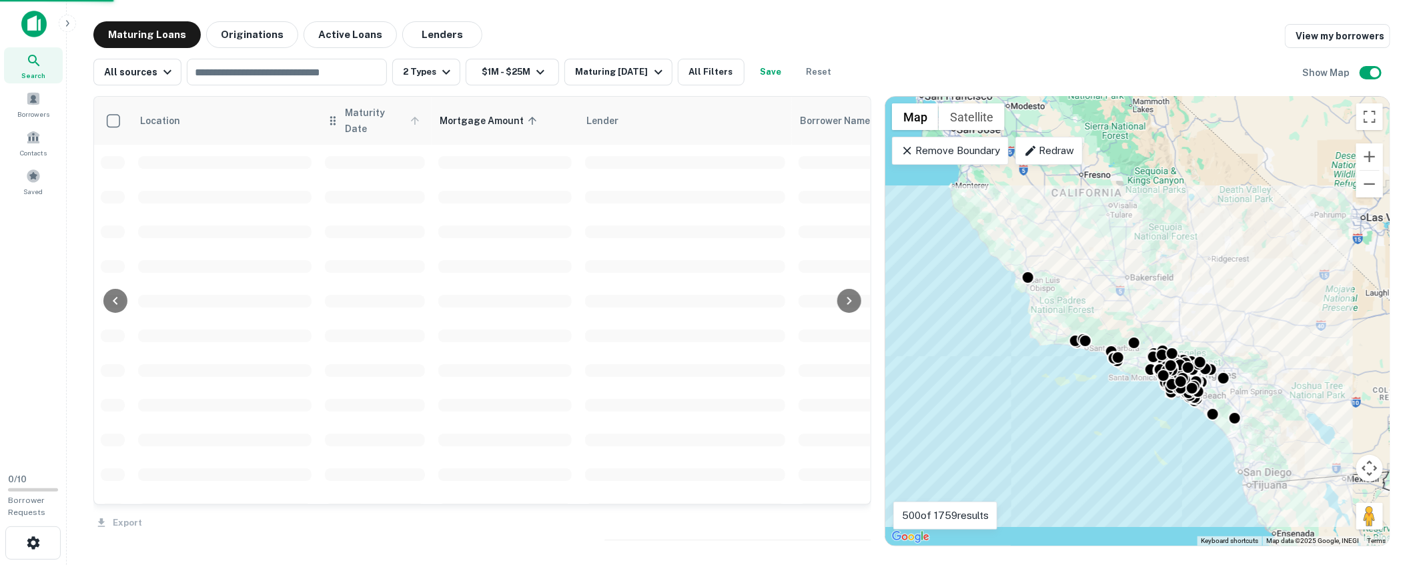
click at [369, 109] on span "Maturity Date" at bounding box center [384, 121] width 79 height 32
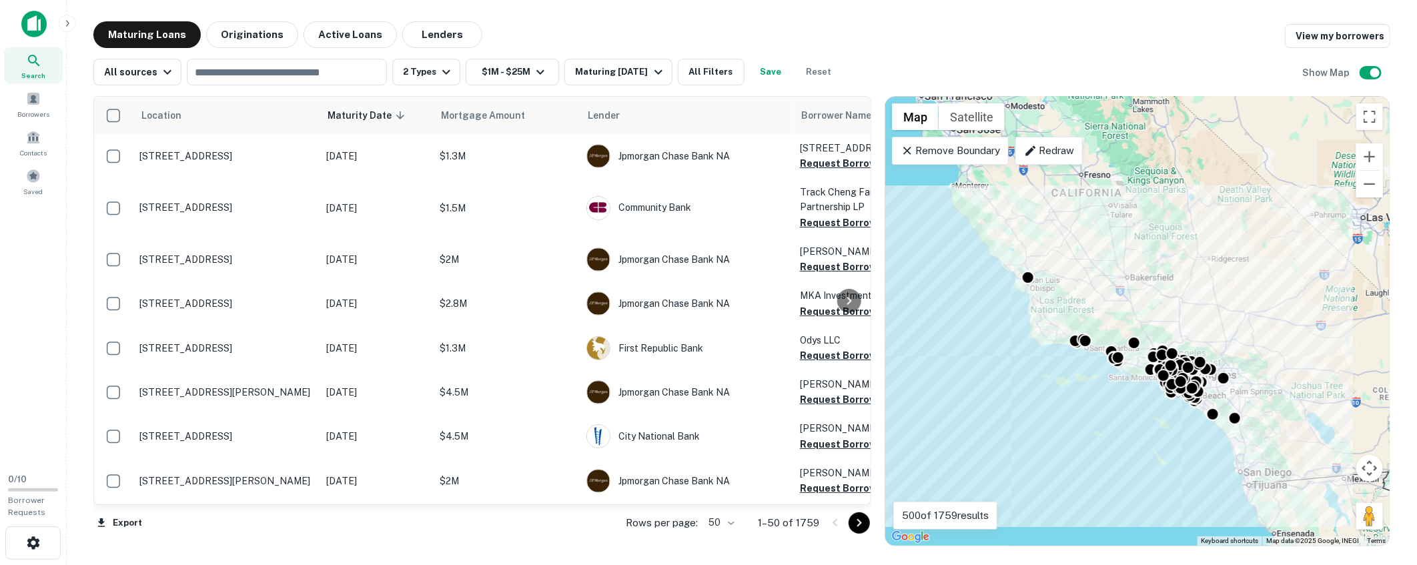
click at [369, 109] on span "Maturity Date sorted descending" at bounding box center [367, 115] width 81 height 16
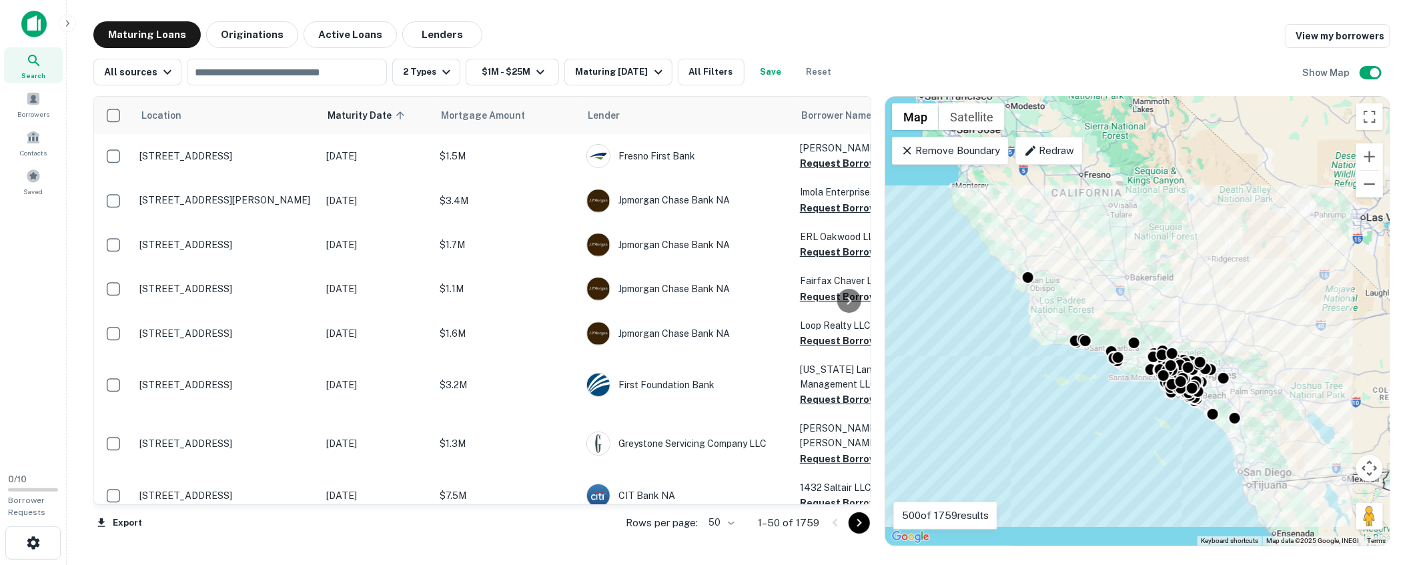
click at [1248, 25] on div "Maturing Loans Originations Active Loans Lenders View my borrowers" at bounding box center [741, 34] width 1297 height 27
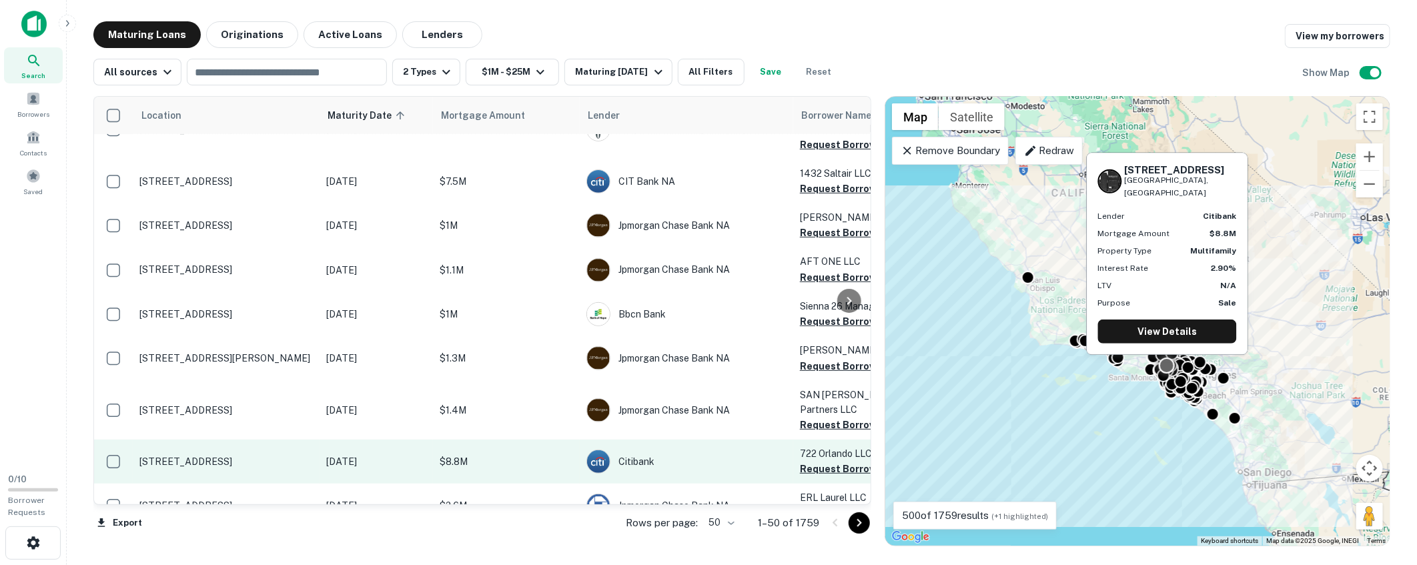
scroll to position [428, 0]
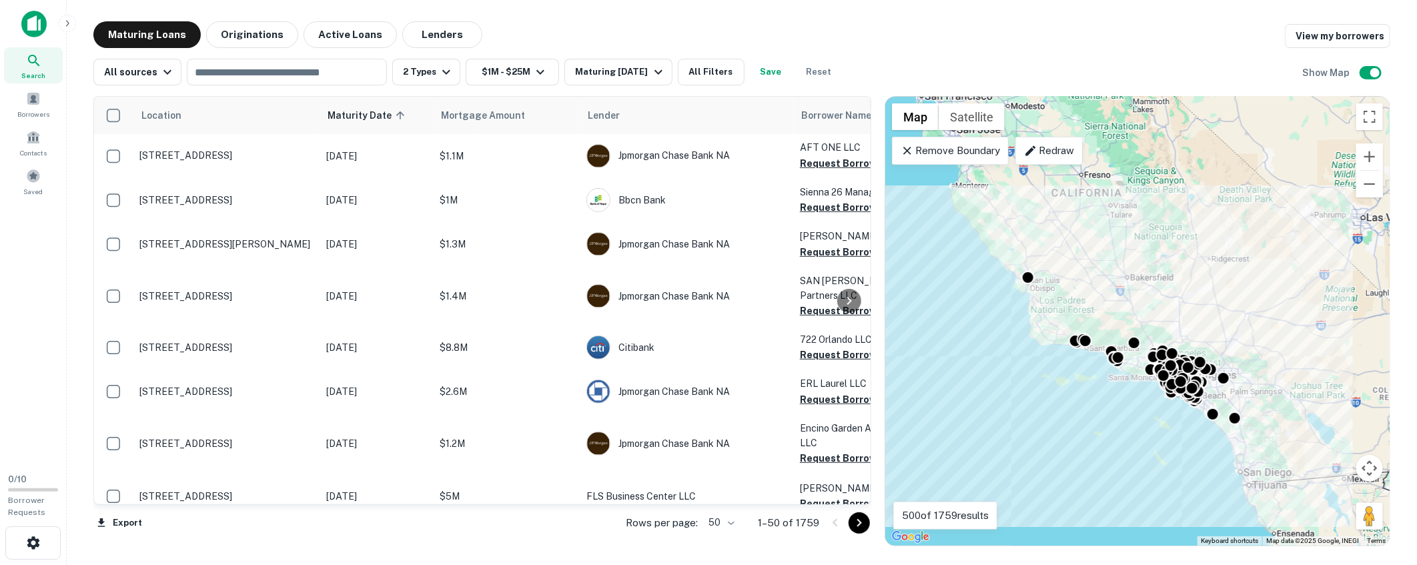
click at [665, 9] on main "Maturing Loans Originations Active Loans Lenders View my borrowers All sources …" at bounding box center [742, 282] width 1350 height 565
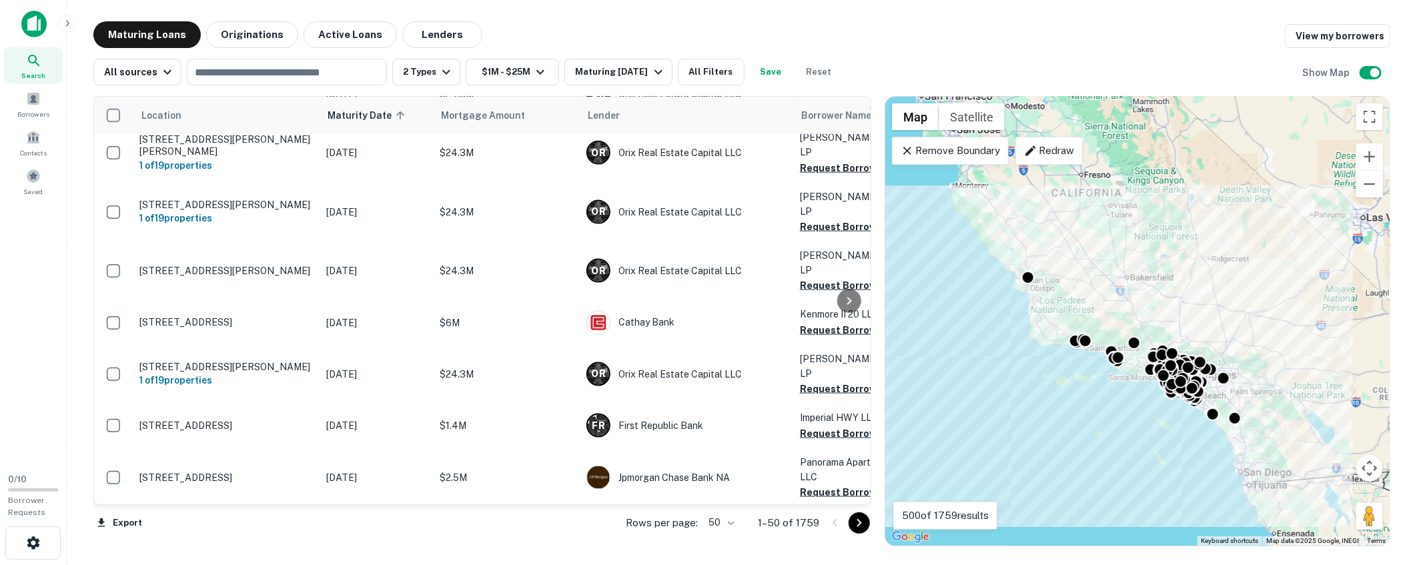
scroll to position [1159, 0]
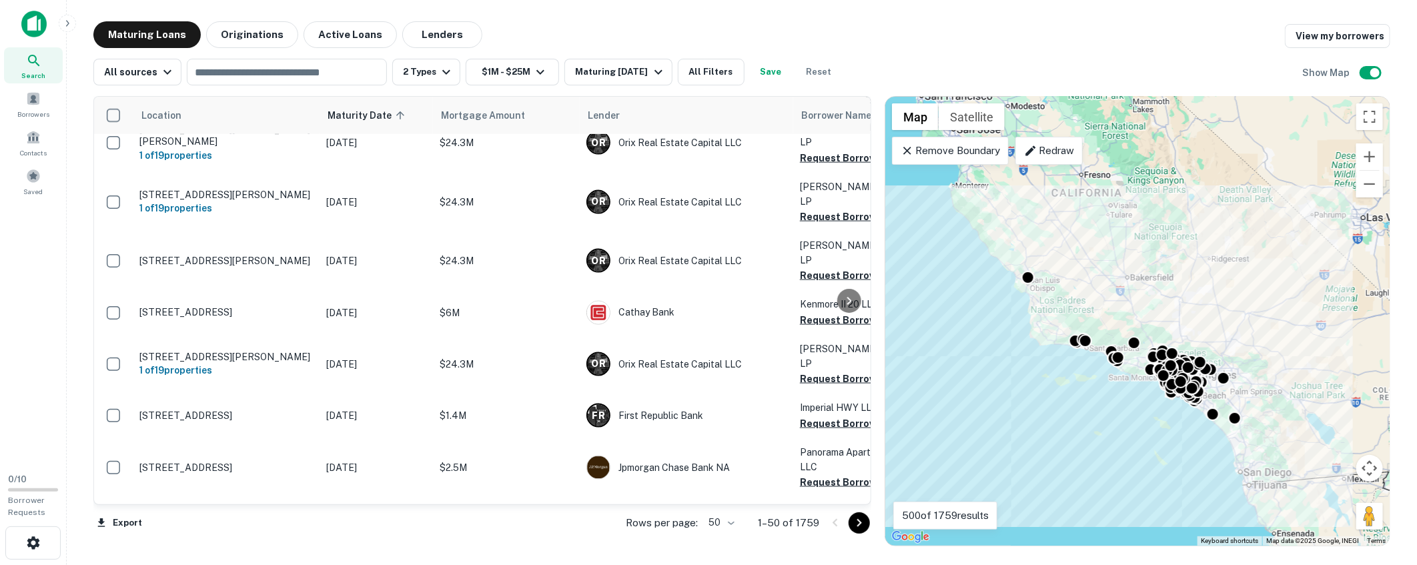
click at [940, 30] on div "Maturing Loans Originations Active Loans Lenders View my borrowers" at bounding box center [741, 34] width 1297 height 27
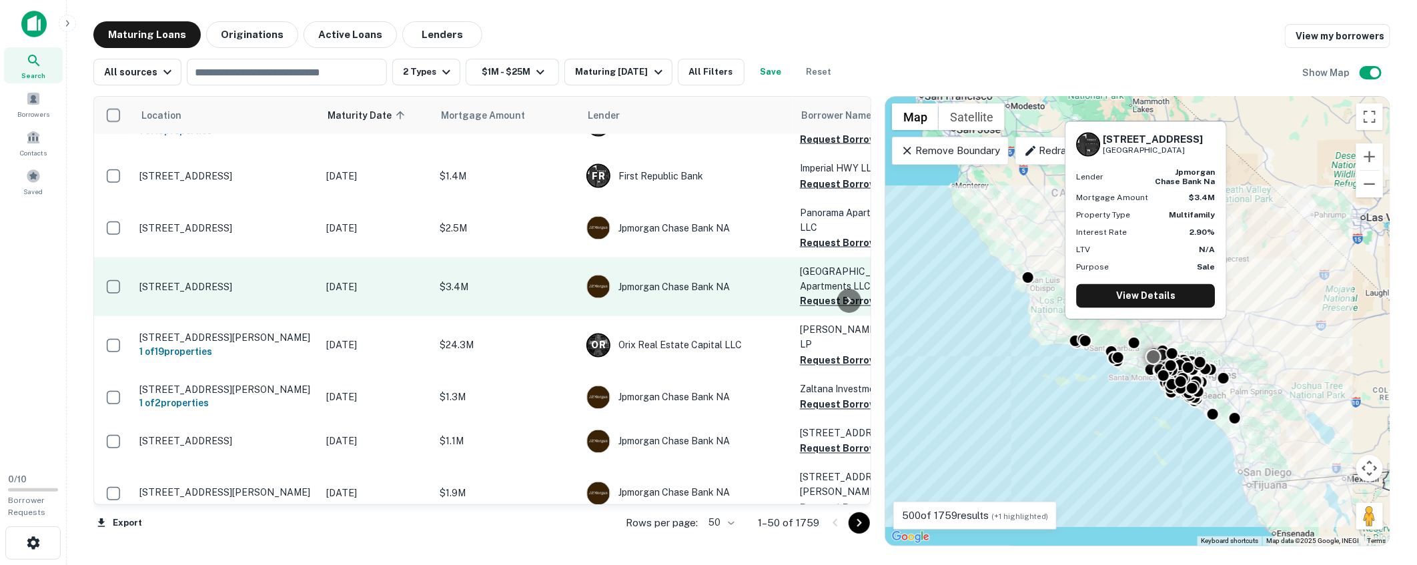
scroll to position [1445, 0]
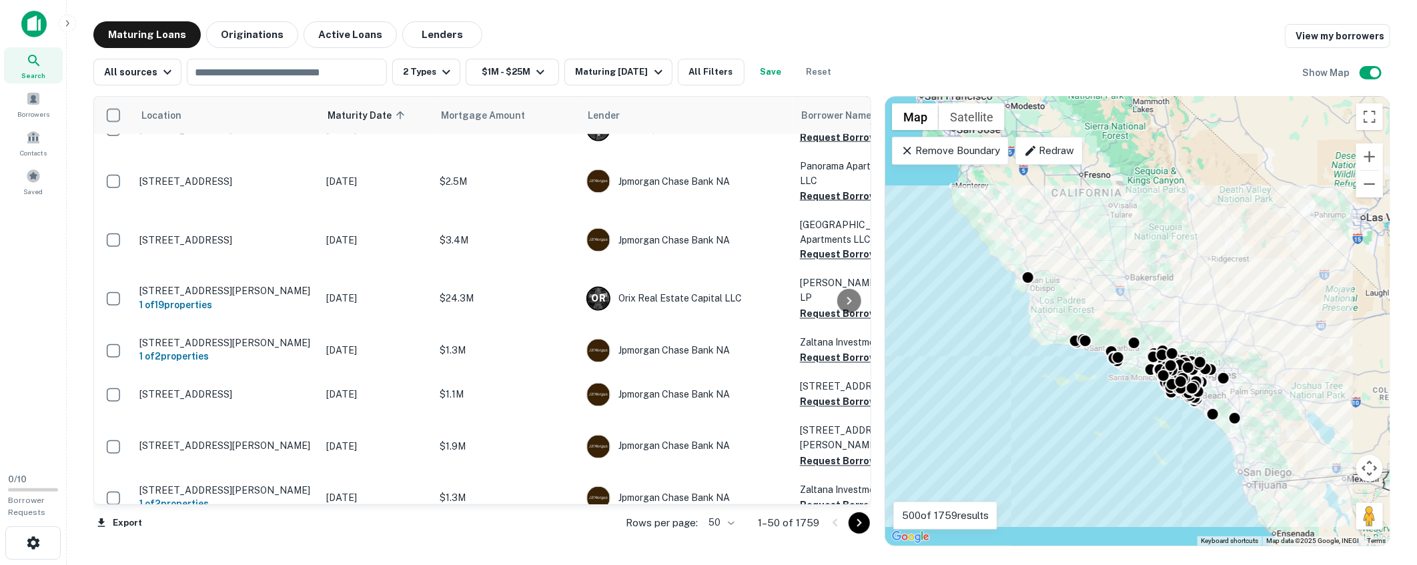
click at [1123, 20] on main "Maturing Loans Originations Active Loans Lenders View my borrowers All sources …" at bounding box center [742, 282] width 1350 height 565
click at [1407, 75] on main "Maturing Loans Originations Active Loans Lenders View my borrowers All sources …" at bounding box center [742, 282] width 1350 height 565
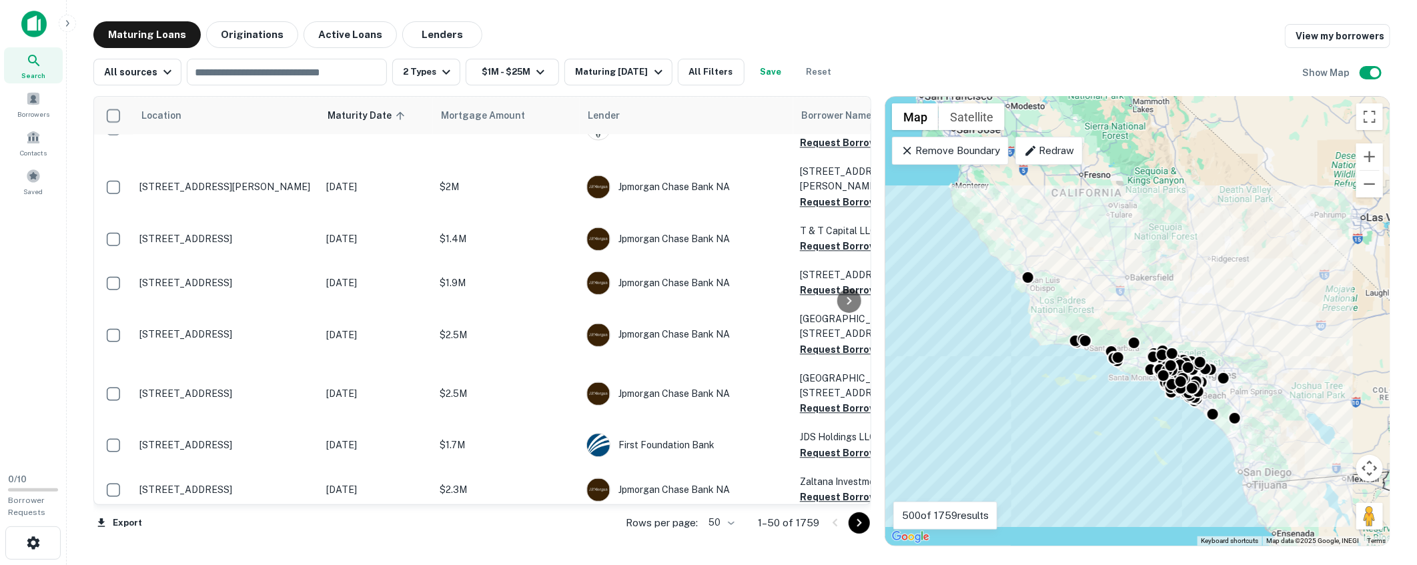
scroll to position [1970, 0]
click at [856, 523] on icon "Go to next page" at bounding box center [859, 523] width 16 height 16
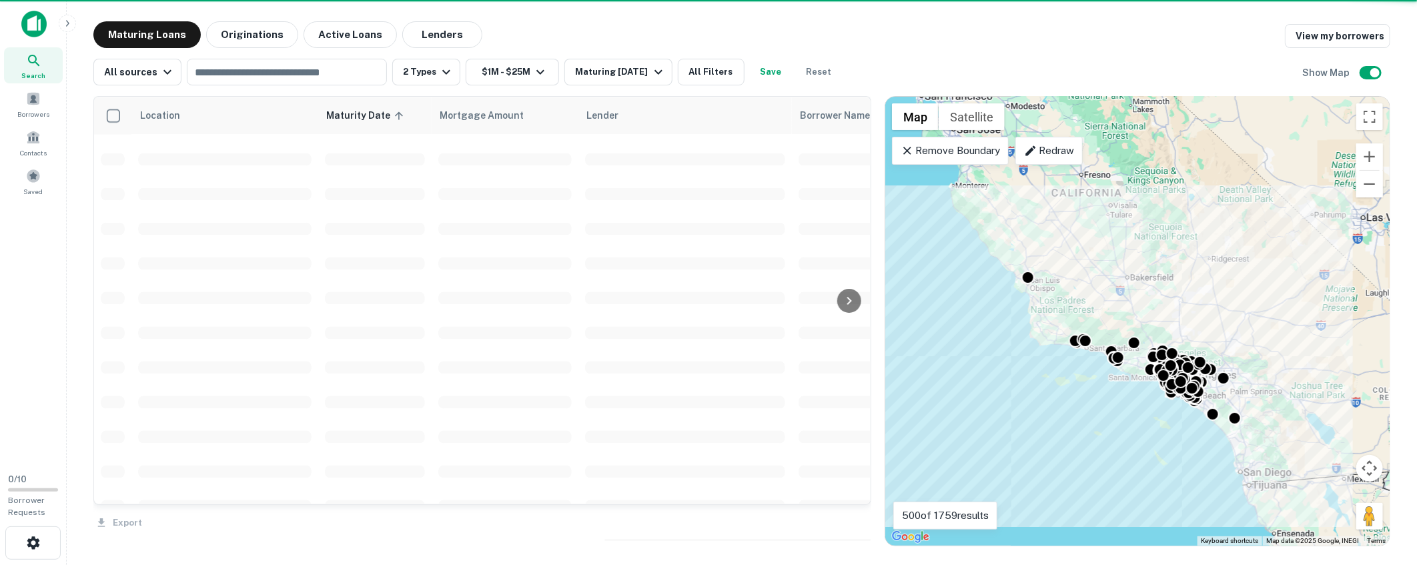
click at [902, 19] on main "Maturing Loans Originations Active Loans Lenders View my borrowers All sources …" at bounding box center [742, 282] width 1350 height 565
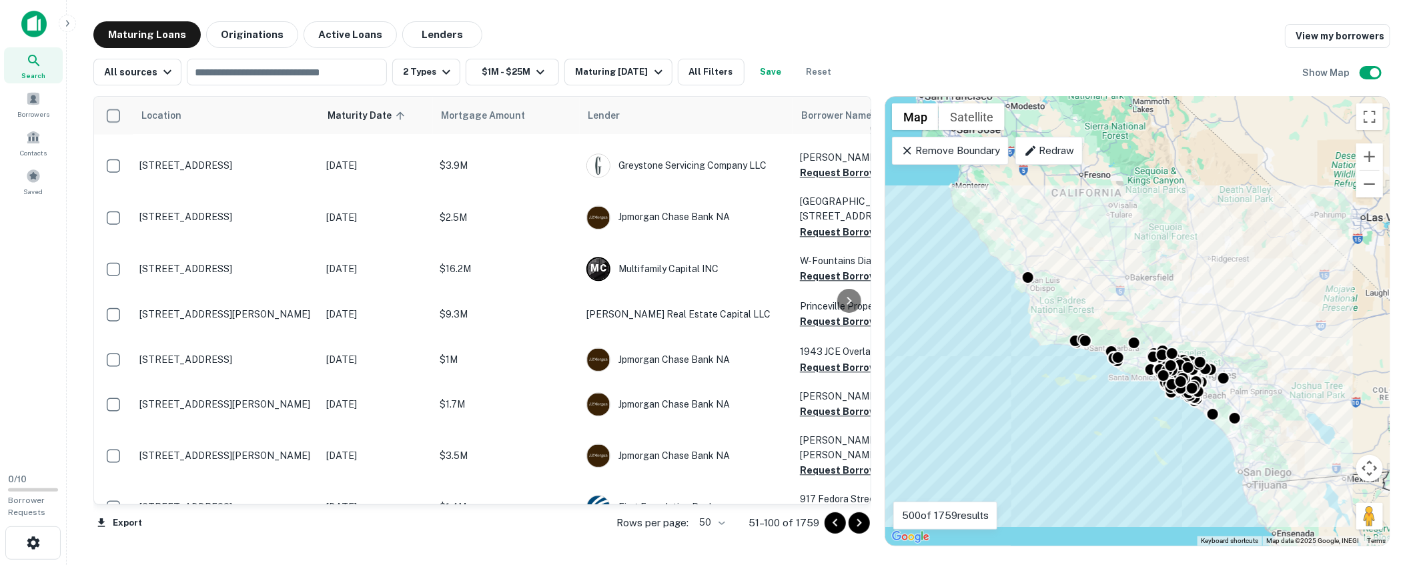
click at [919, 11] on main "Maturing Loans Originations Active Loans Lenders View my borrowers All sources …" at bounding box center [742, 282] width 1350 height 565
click at [1398, 105] on div "Maturing Loans Originations Active Loans Lenders View my borrowers All sources …" at bounding box center [741, 283] width 1329 height 525
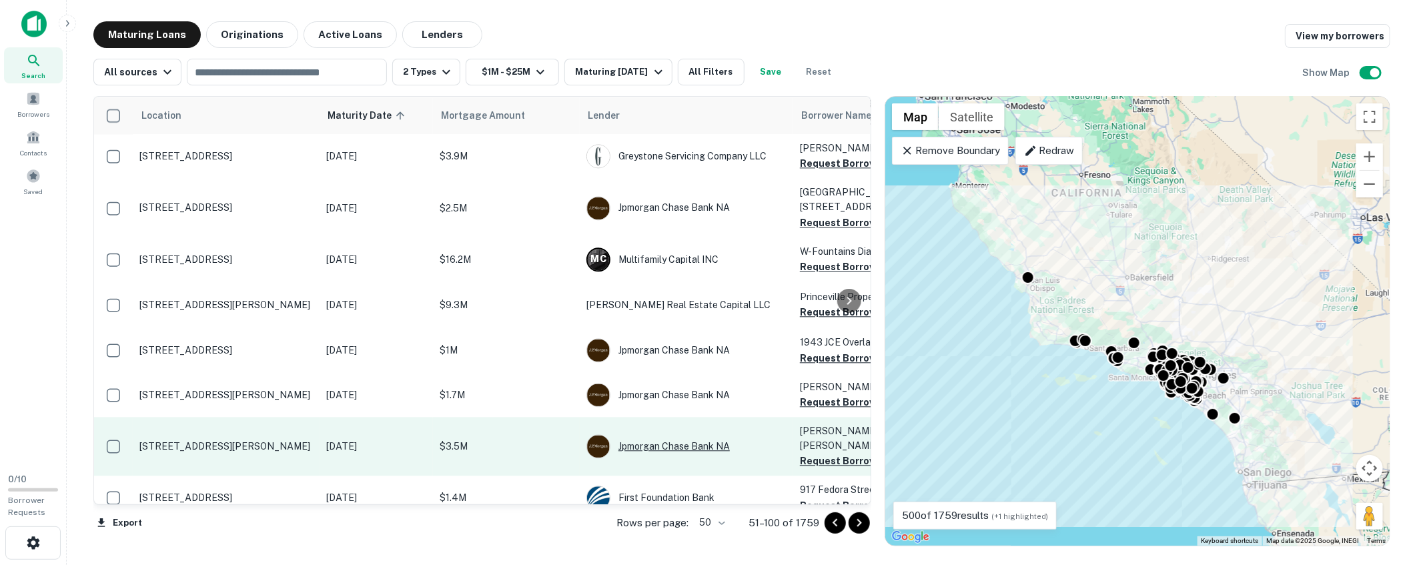
scroll to position [1981, 0]
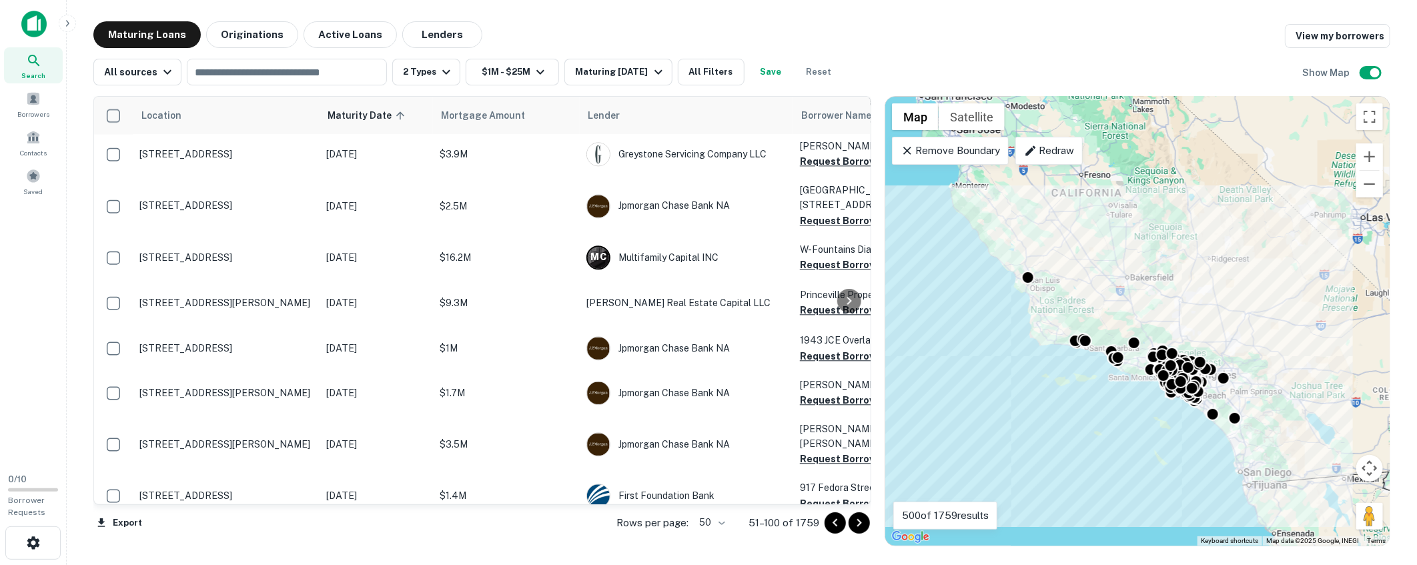
click at [858, 519] on icon "Go to next page" at bounding box center [859, 523] width 5 height 8
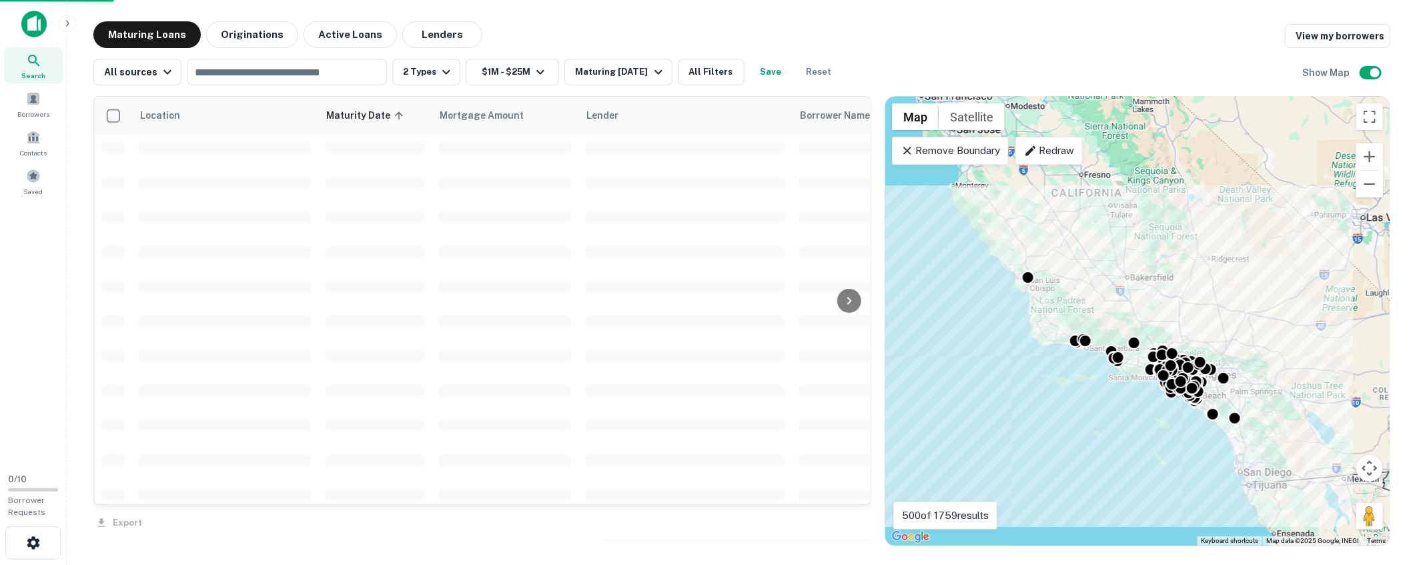
click at [718, 7] on main "Maturing Loans Originations Active Loans Lenders View my borrowers All sources …" at bounding box center [742, 282] width 1350 height 565
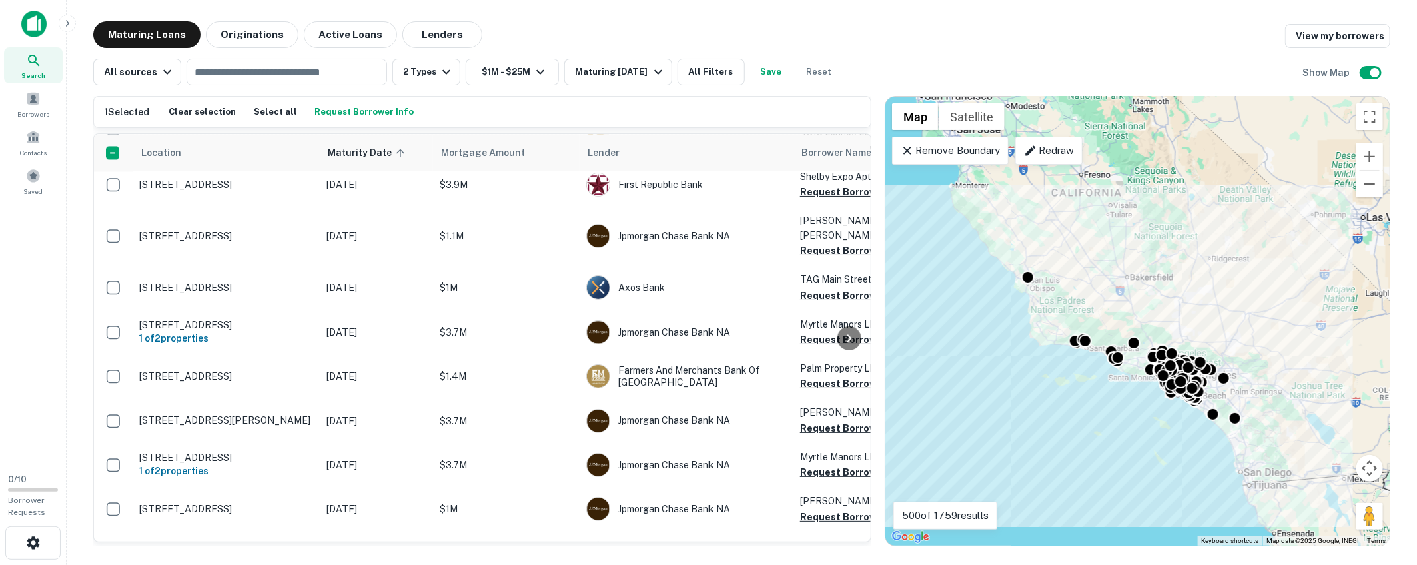
scroll to position [1928, 0]
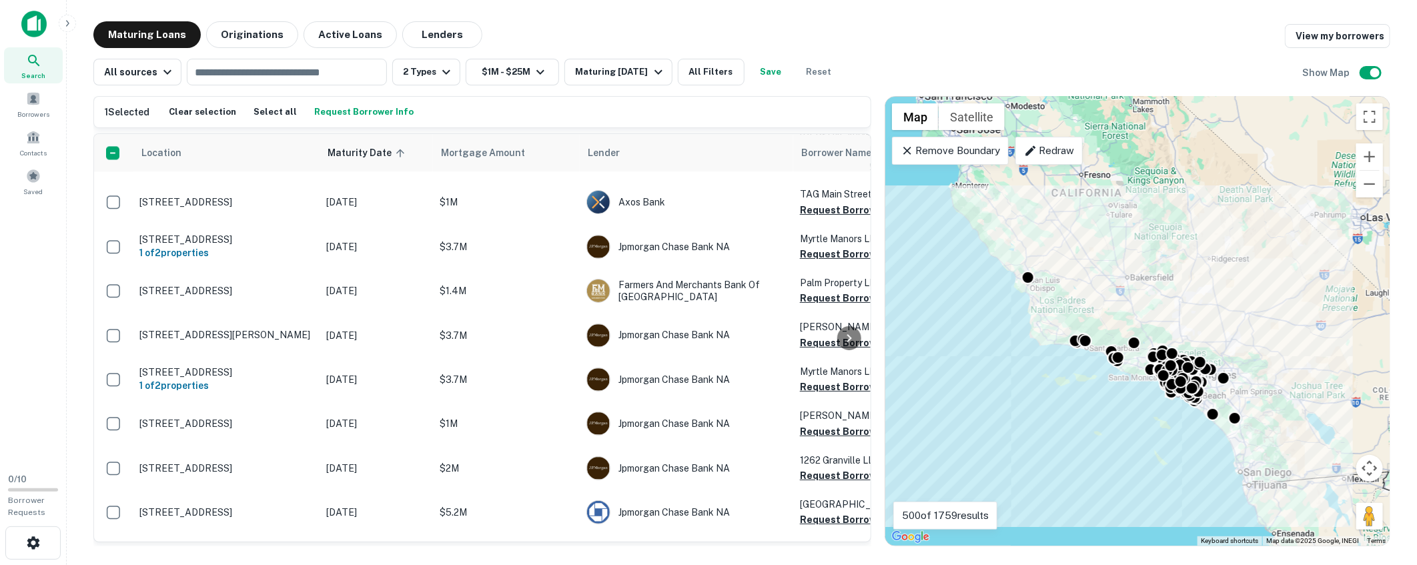
click at [892, 37] on div "Maturing Loans Originations Active Loans Lenders View my borrowers" at bounding box center [741, 34] width 1297 height 27
click at [1404, 145] on div "Maturing Loans Originations Active Loans Lenders View my borrowers All sources …" at bounding box center [741, 283] width 1329 height 525
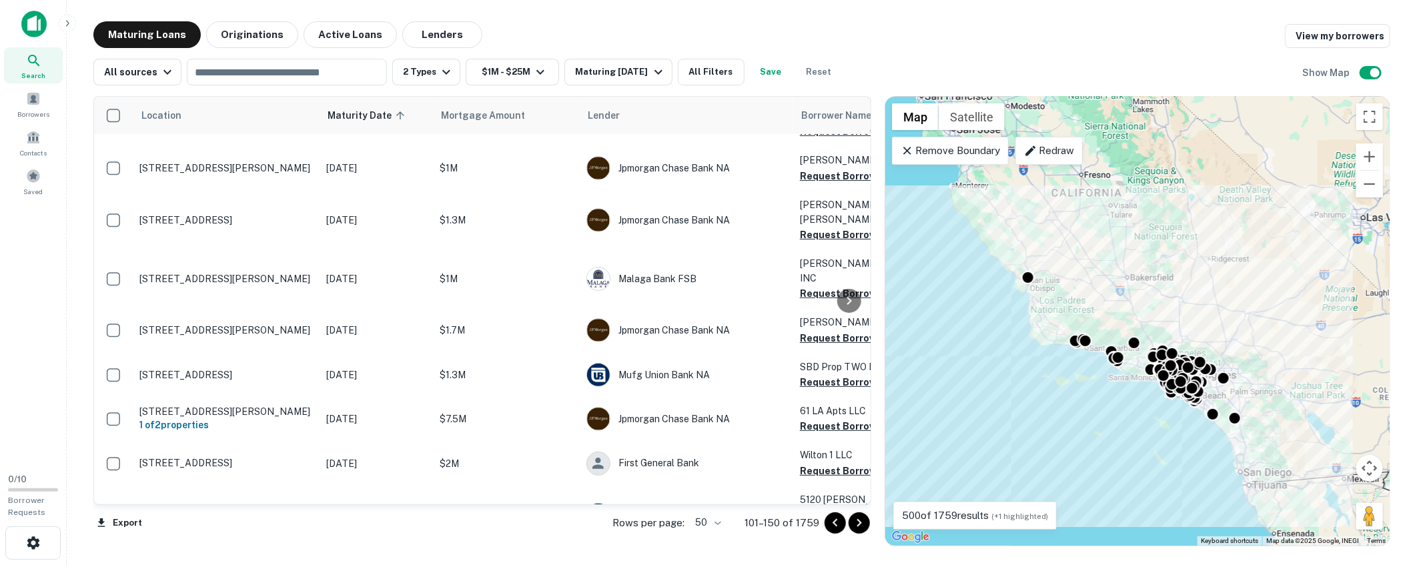
scroll to position [1929, 0]
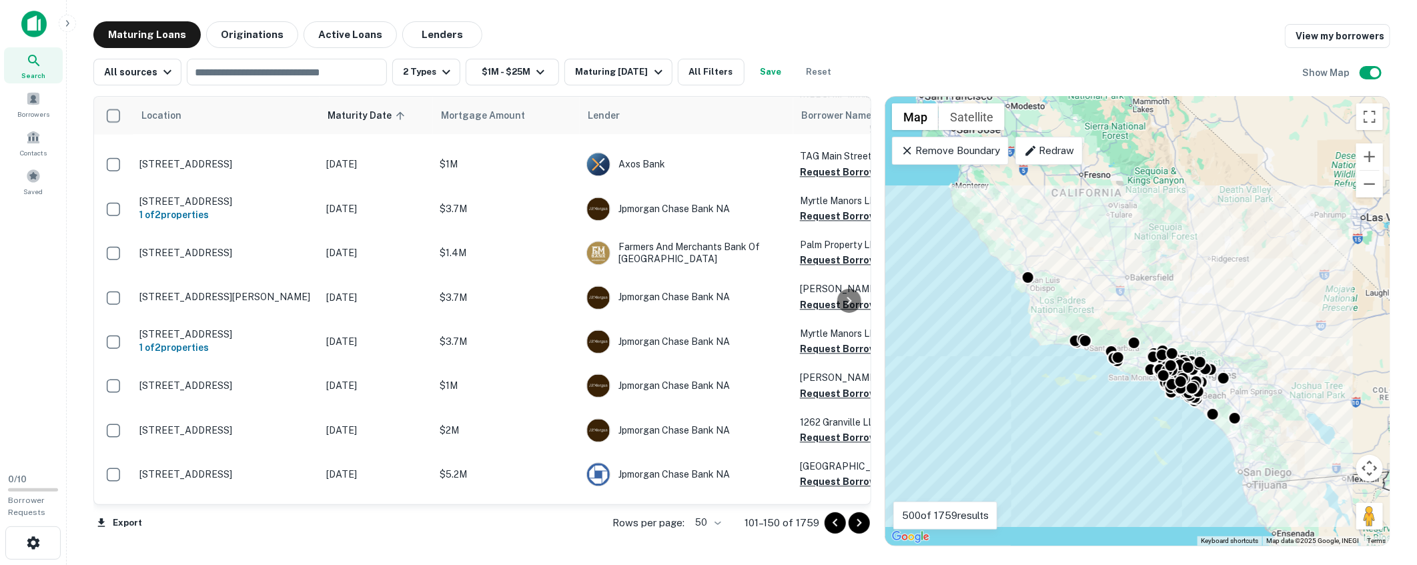
click at [865, 523] on icon "Go to next page" at bounding box center [859, 523] width 16 height 16
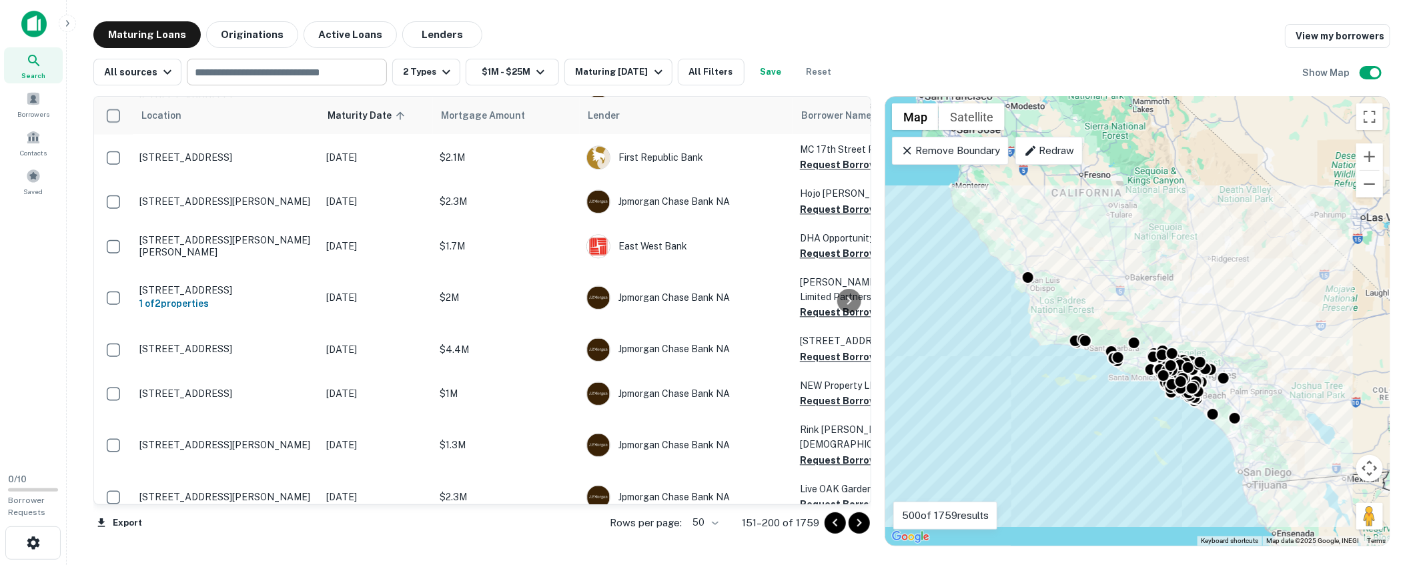
scroll to position [1906, 0]
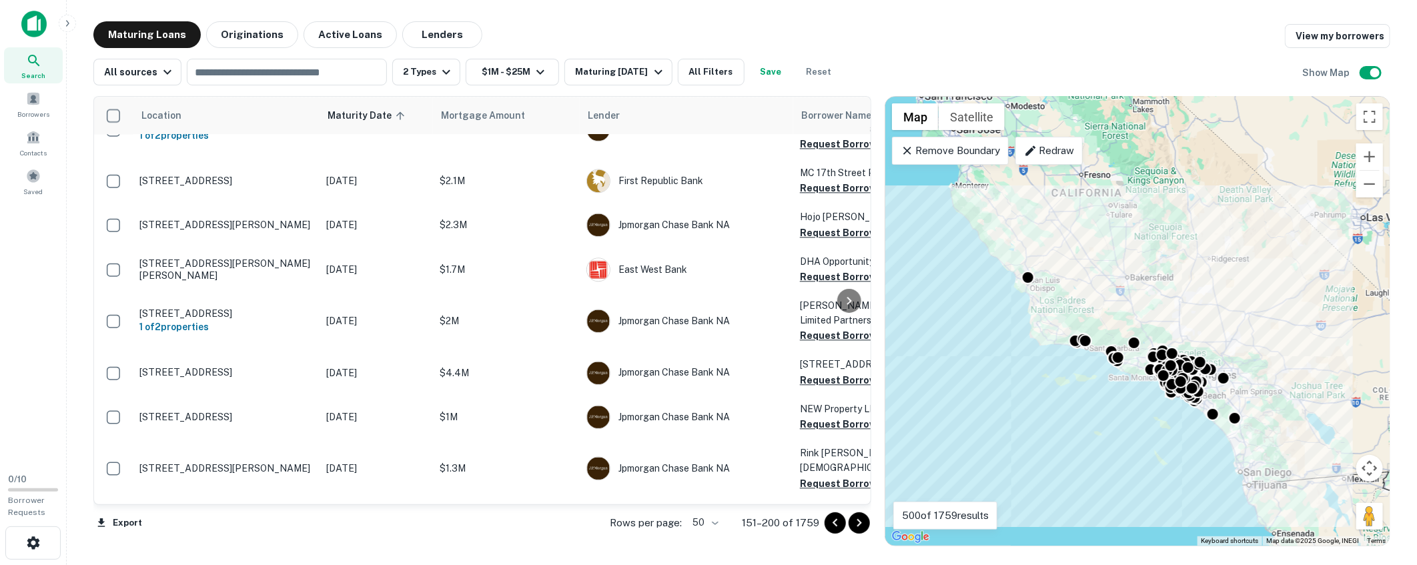
click at [895, 38] on div "Maturing Loans Originations Active Loans Lenders View my borrowers" at bounding box center [741, 34] width 1297 height 27
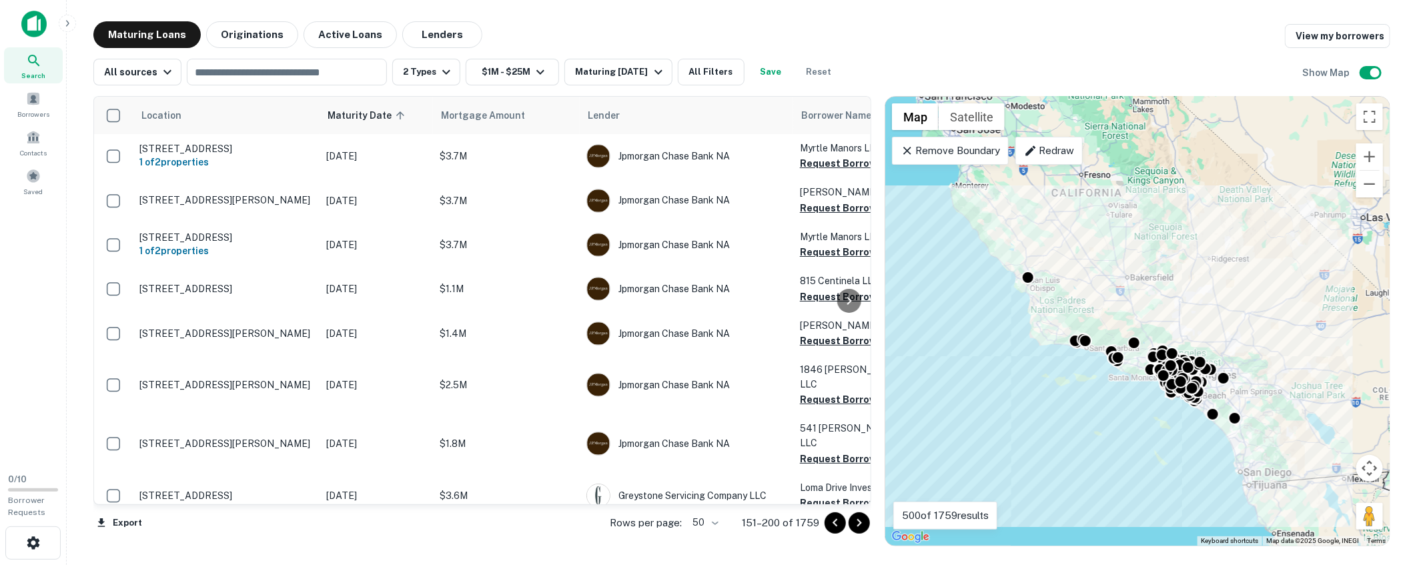
click at [854, 31] on div "Maturing Loans Originations Active Loans Lenders View my borrowers" at bounding box center [741, 34] width 1297 height 27
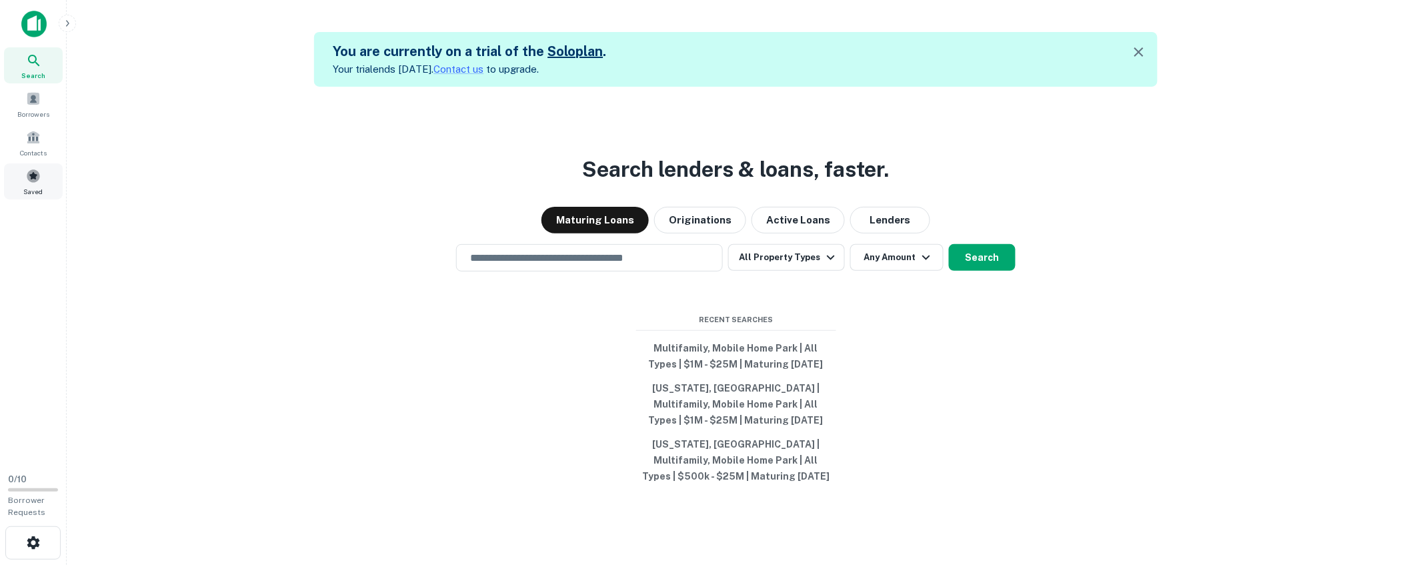
click at [41, 186] on span "Saved" at bounding box center [33, 191] width 19 height 11
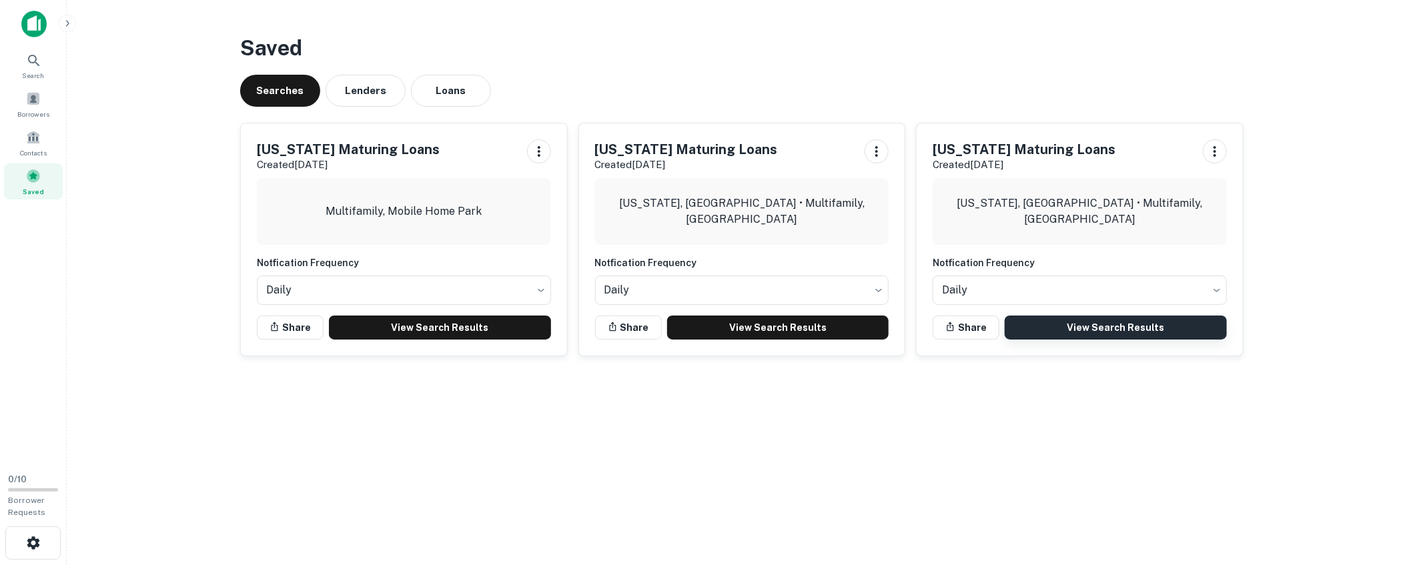
click at [1154, 323] on link "View Search Results" at bounding box center [1115, 327] width 222 height 24
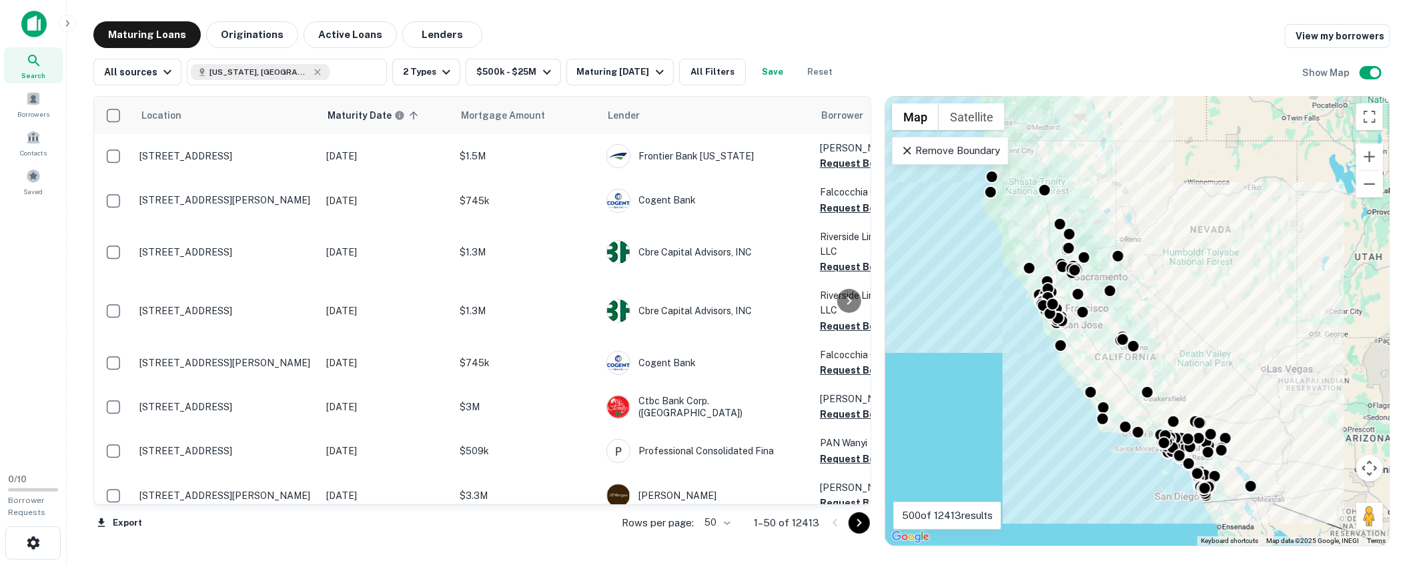
click at [1096, 61] on div "All sources California, USA ​ 2 Types $500k - $25M Maturing In 1 Year All Filte…" at bounding box center [741, 66] width 1297 height 37
click at [34, 169] on span at bounding box center [33, 176] width 15 height 15
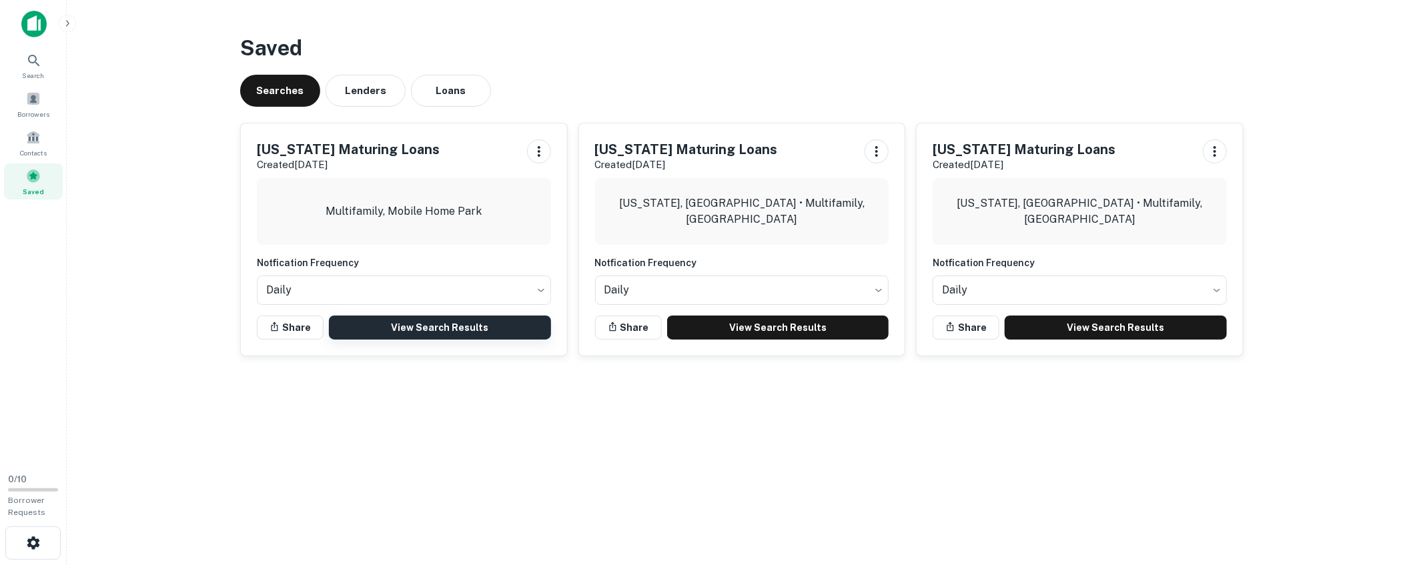
click at [467, 325] on link "View Search Results" at bounding box center [440, 327] width 222 height 24
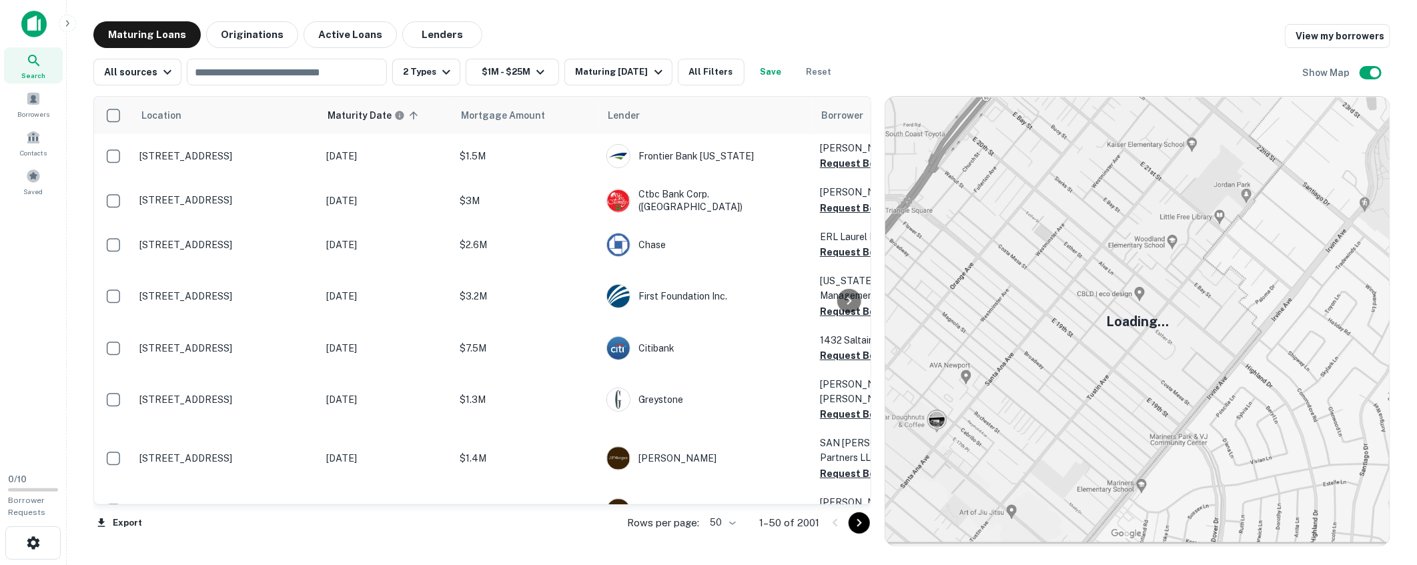
click at [659, 25] on div "Maturing Loans Originations Active Loans Lenders View my borrowers" at bounding box center [741, 34] width 1297 height 27
click at [784, 35] on div "Maturing Loans Originations Active Loans Lenders View my borrowers" at bounding box center [741, 34] width 1297 height 27
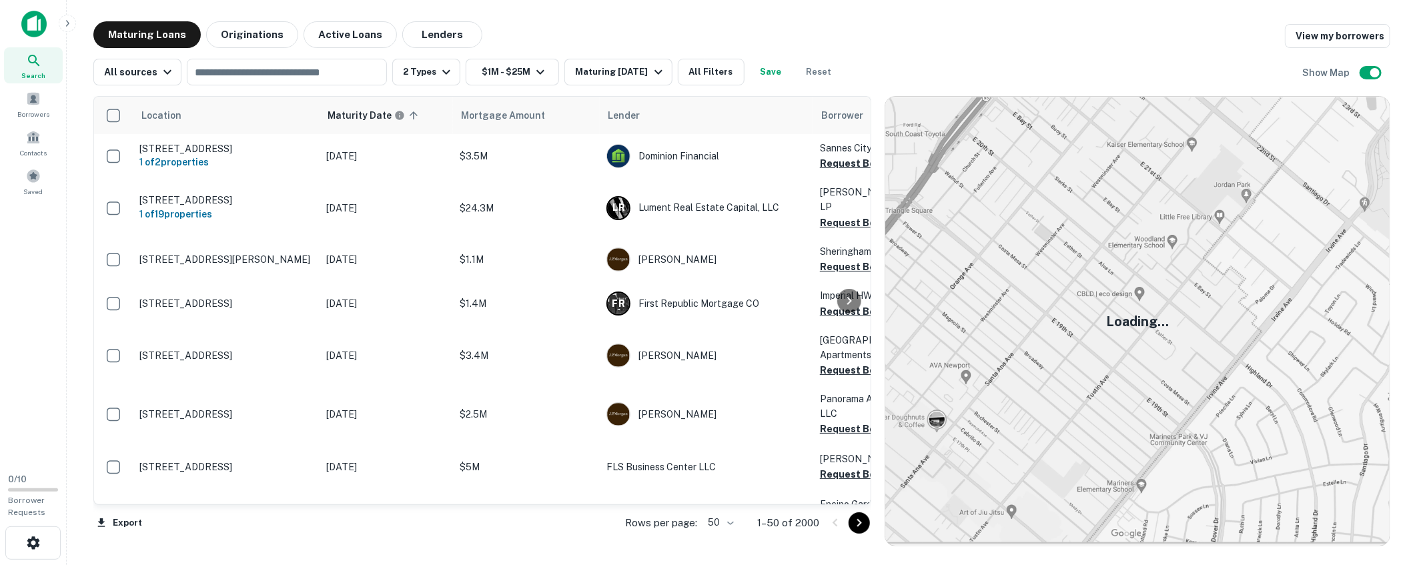
click at [1014, 61] on div "All sources ​ 2 Types $1M - $25M Maturing [DATE] All Filters Save Reset Show Map" at bounding box center [741, 66] width 1297 height 37
click at [32, 179] on span at bounding box center [33, 176] width 15 height 15
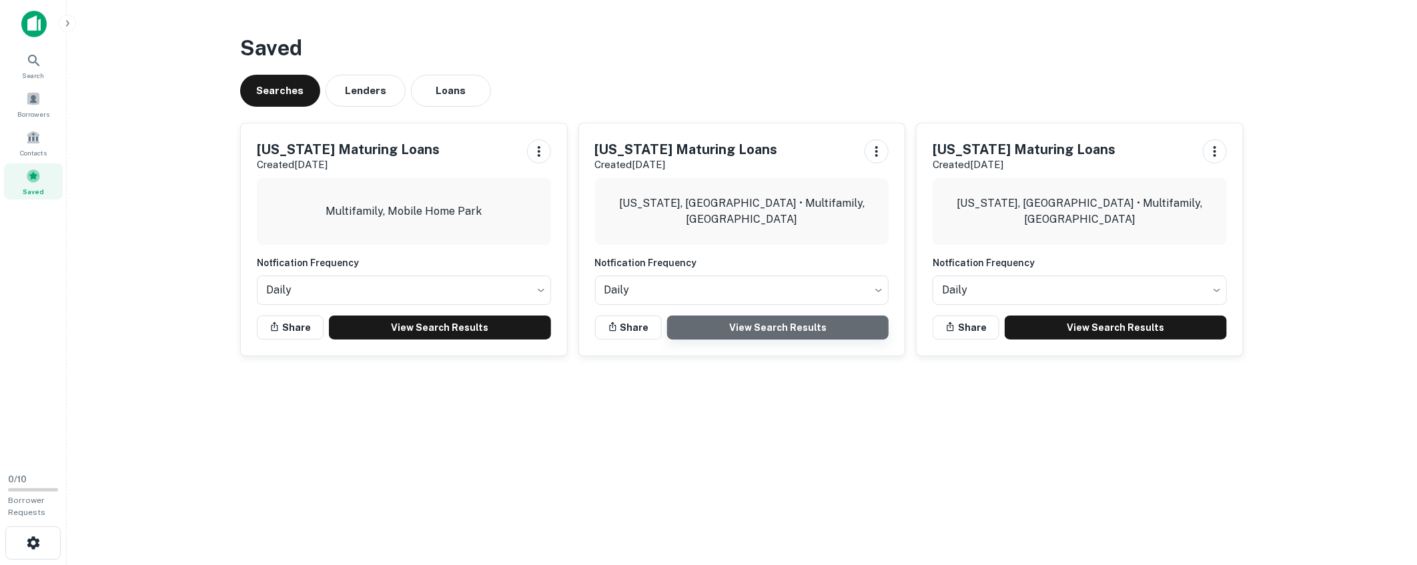
click at [794, 331] on link "View Search Results" at bounding box center [778, 327] width 222 height 24
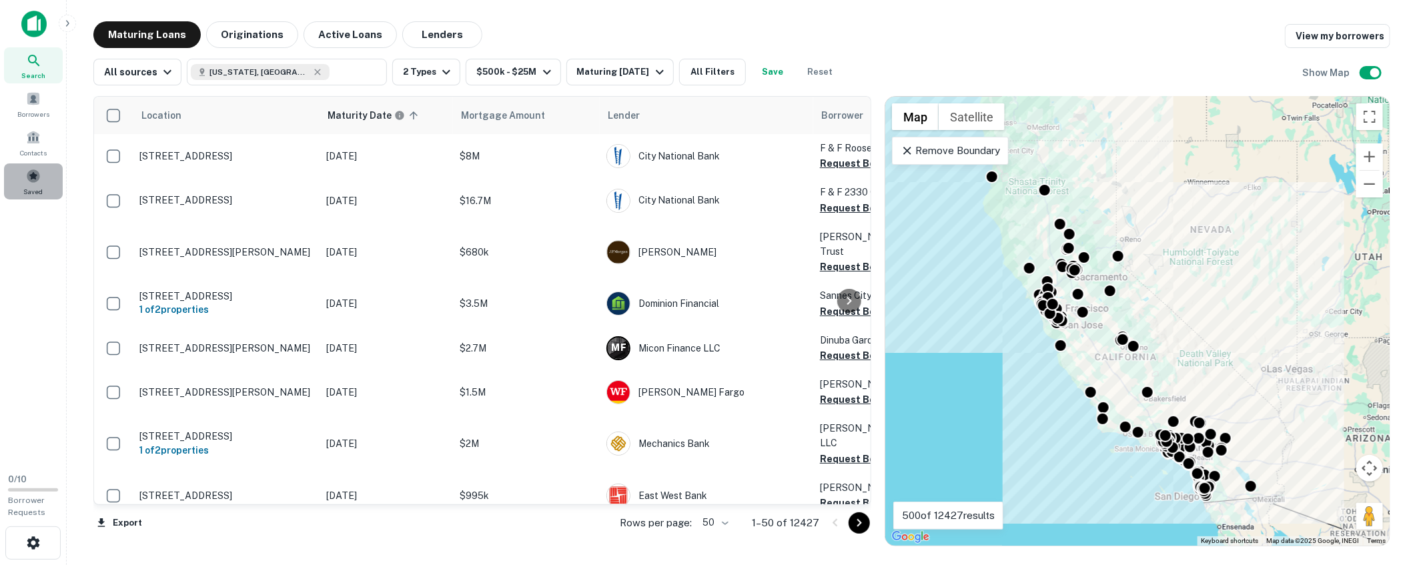
click at [33, 169] on span at bounding box center [33, 176] width 15 height 15
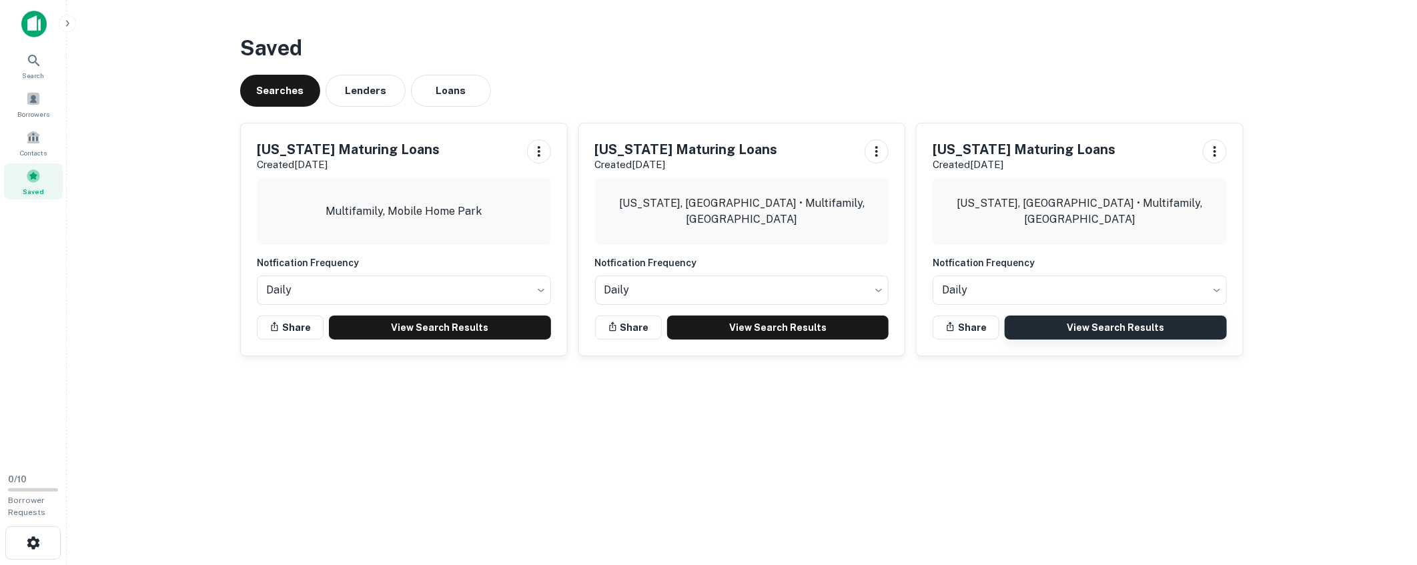
click at [1089, 331] on link "View Search Results" at bounding box center [1115, 327] width 222 height 24
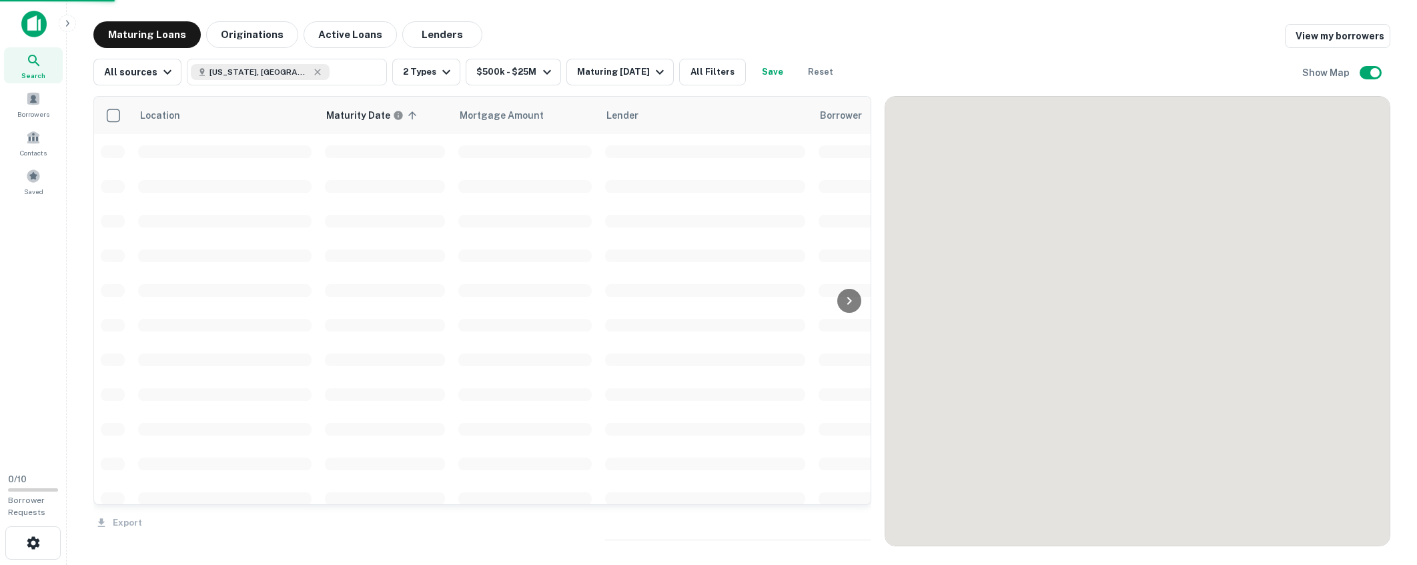
click at [888, 25] on div "Maturing Loans Originations Active Loans Lenders View my borrowers" at bounding box center [741, 34] width 1297 height 27
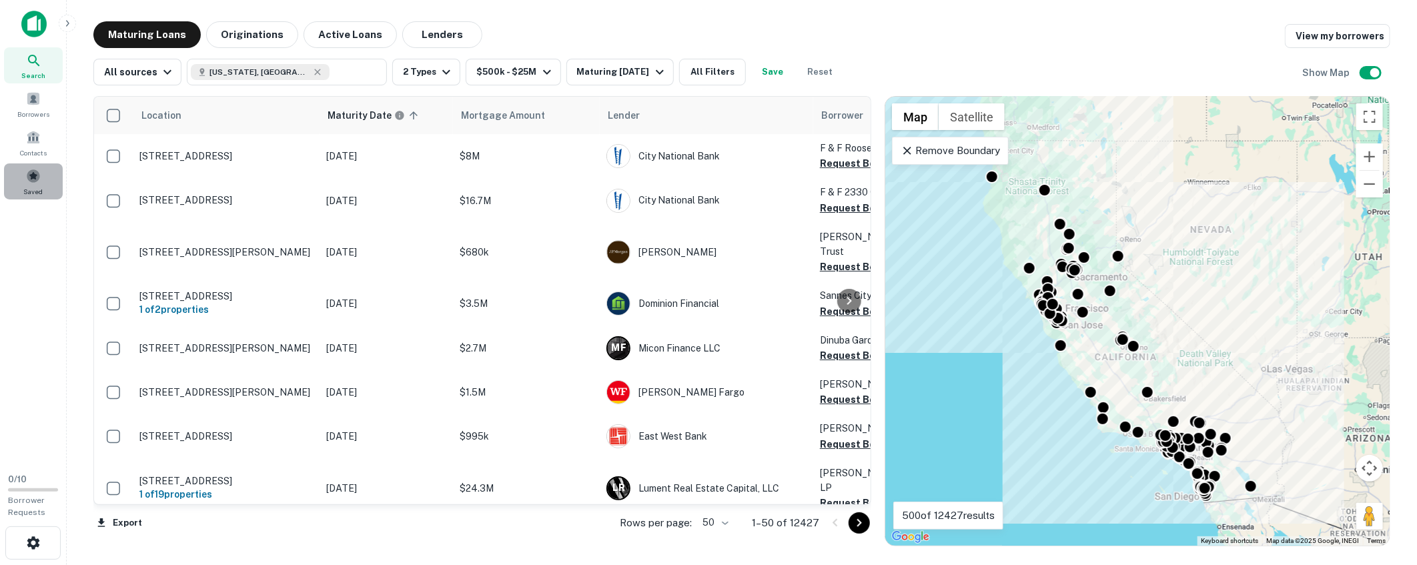
click at [31, 182] on span at bounding box center [33, 176] width 15 height 15
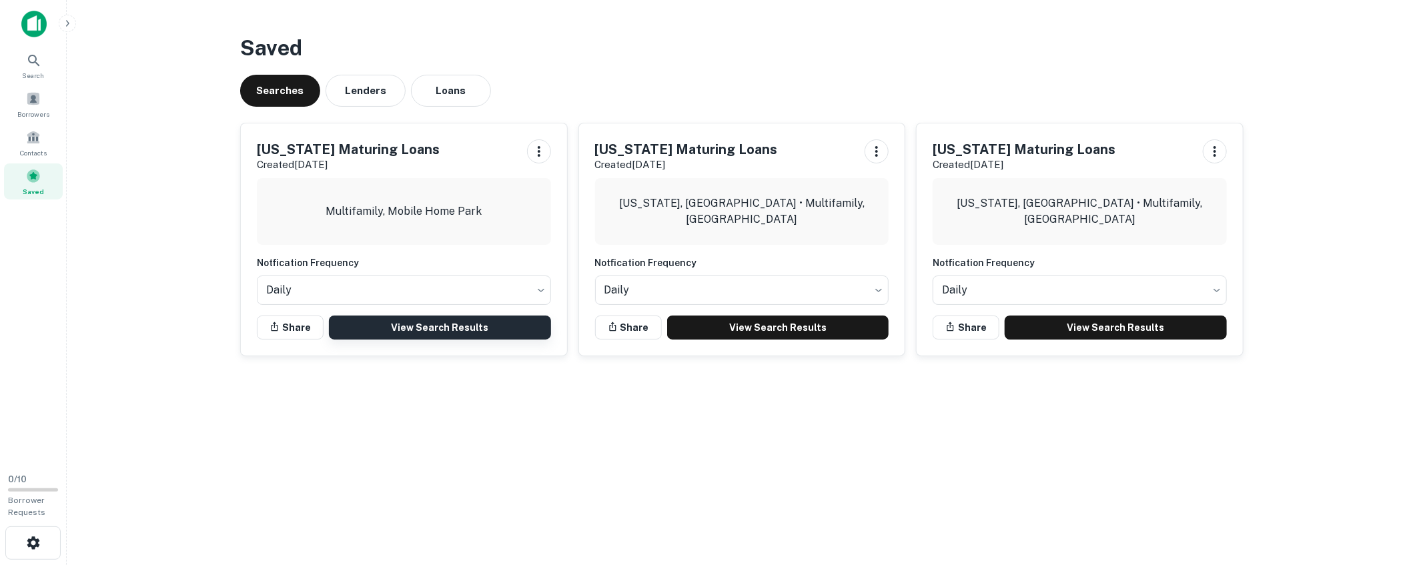
click at [442, 338] on link "View Search Results" at bounding box center [440, 327] width 222 height 24
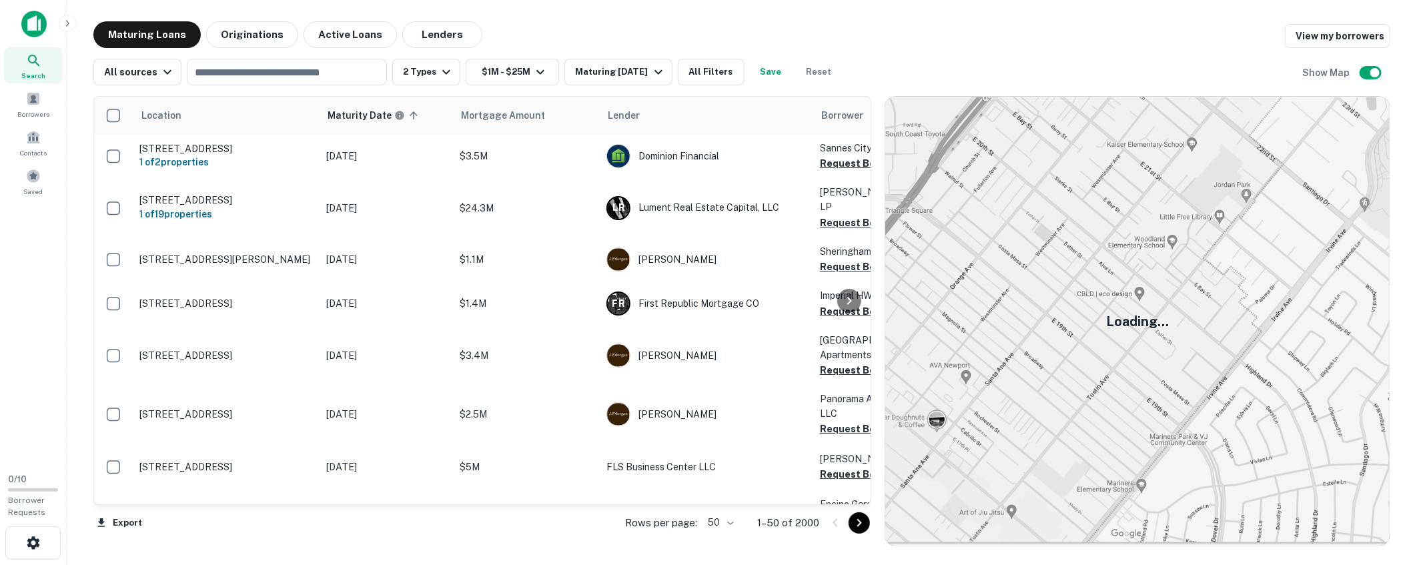
click at [925, 31] on div "Maturing Loans Originations Active Loans Lenders View my borrowers" at bounding box center [741, 34] width 1297 height 27
click at [854, 524] on icon "Go to next page" at bounding box center [859, 523] width 16 height 16
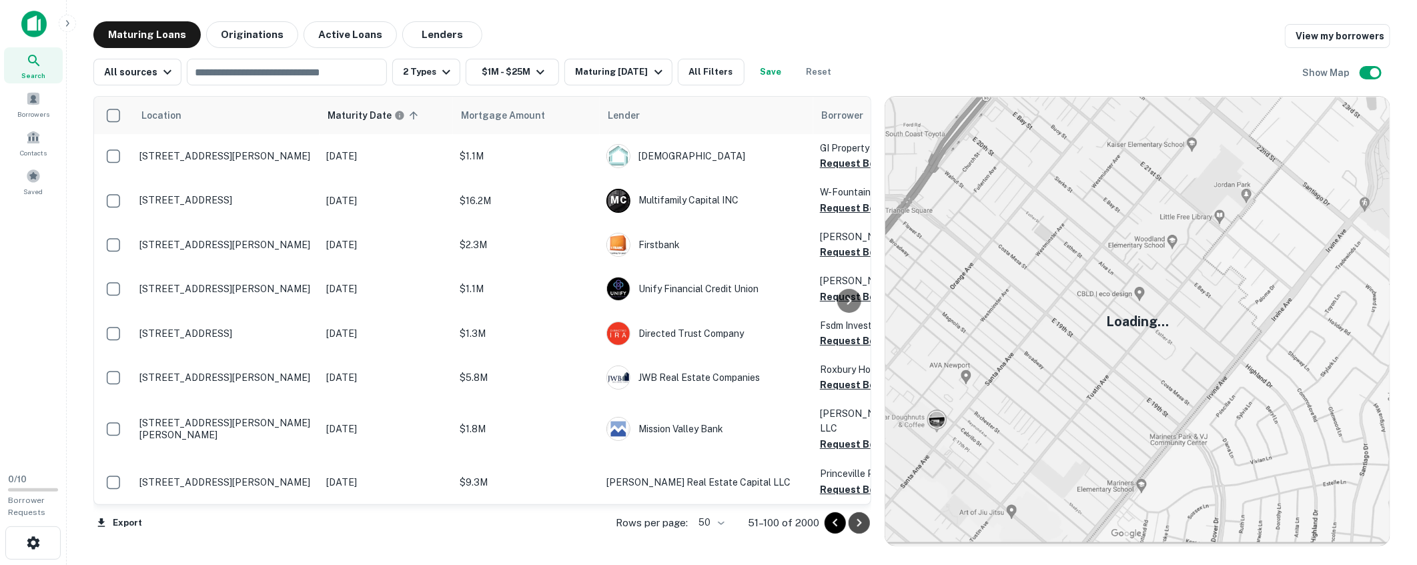
click at [855, 524] on icon "Go to next page" at bounding box center [859, 523] width 16 height 16
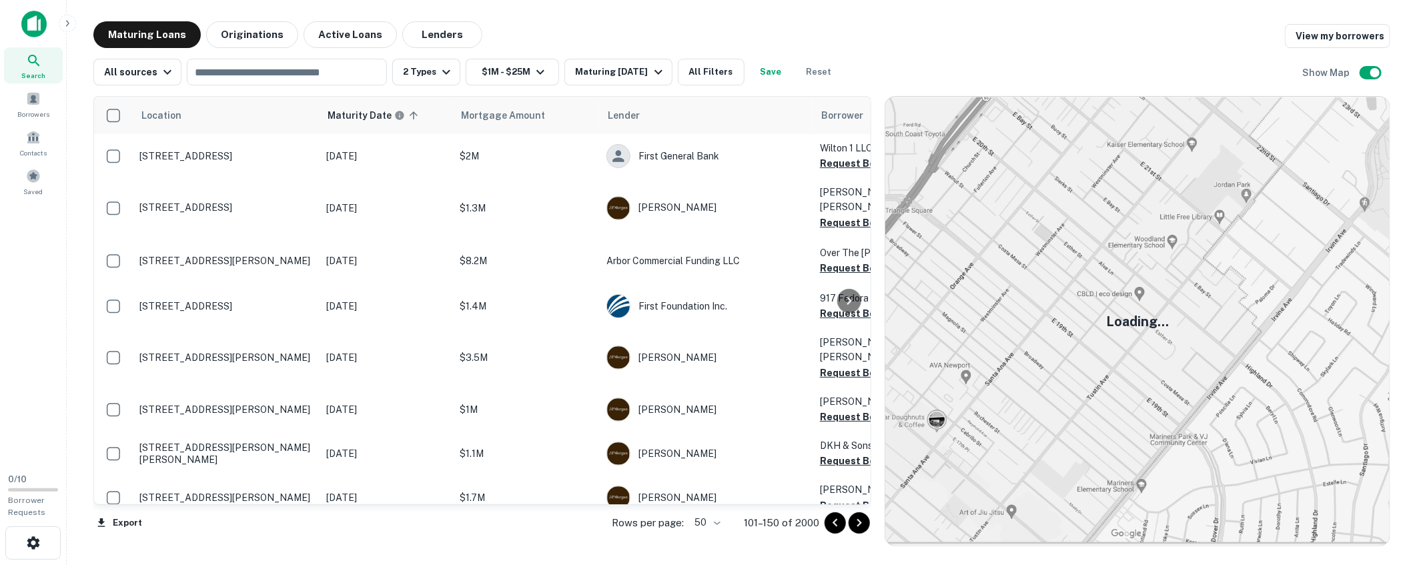
drag, startPoint x: 858, startPoint y: 525, endPoint x: 858, endPoint y: 517, distance: 8.0
click at [858, 525] on icon "Go to next page" at bounding box center [859, 523] width 5 height 8
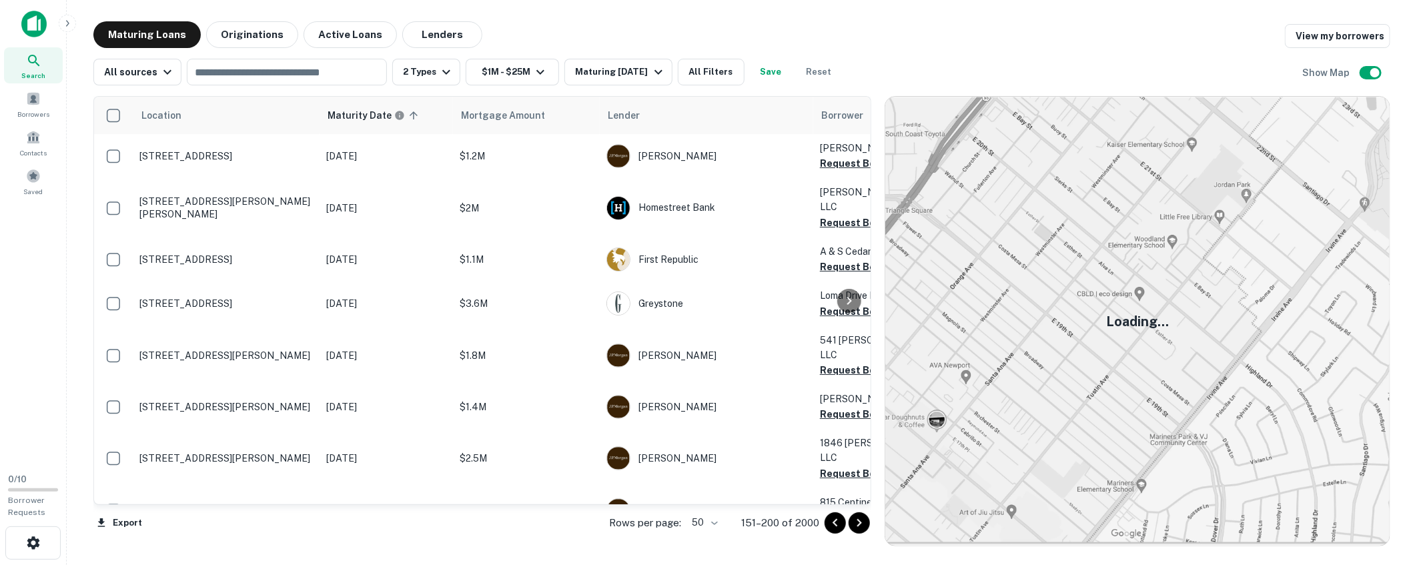
click at [856, 522] on icon "Go to next page" at bounding box center [859, 523] width 16 height 16
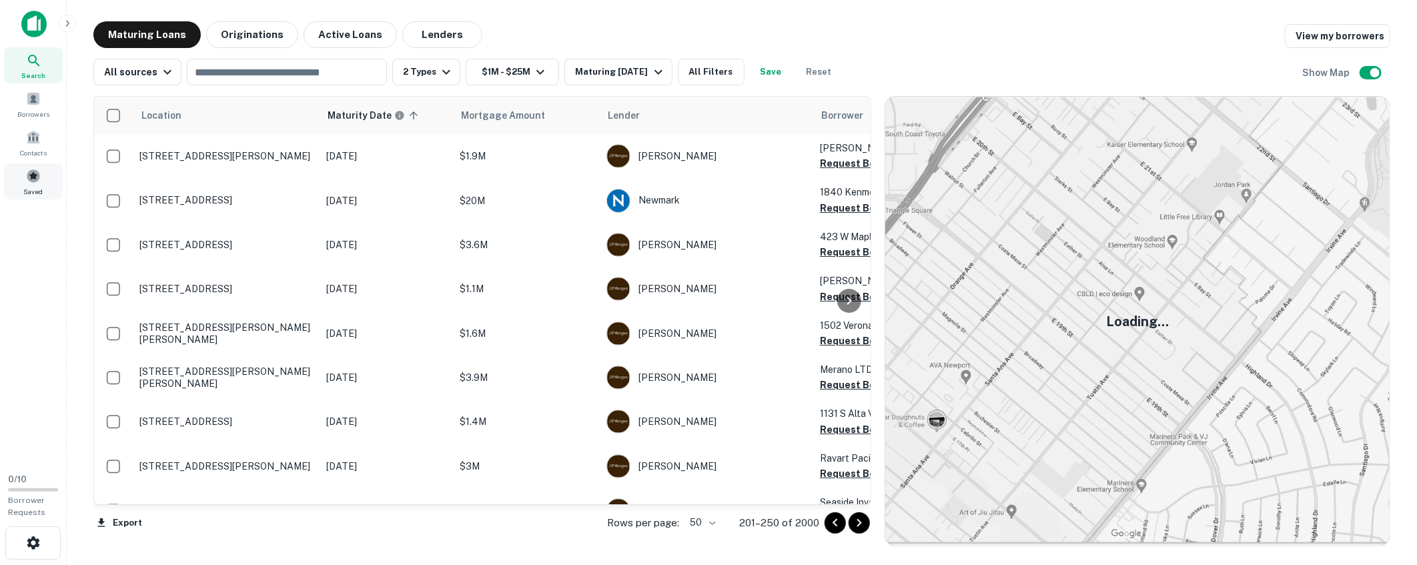
click at [32, 181] on span at bounding box center [33, 176] width 15 height 15
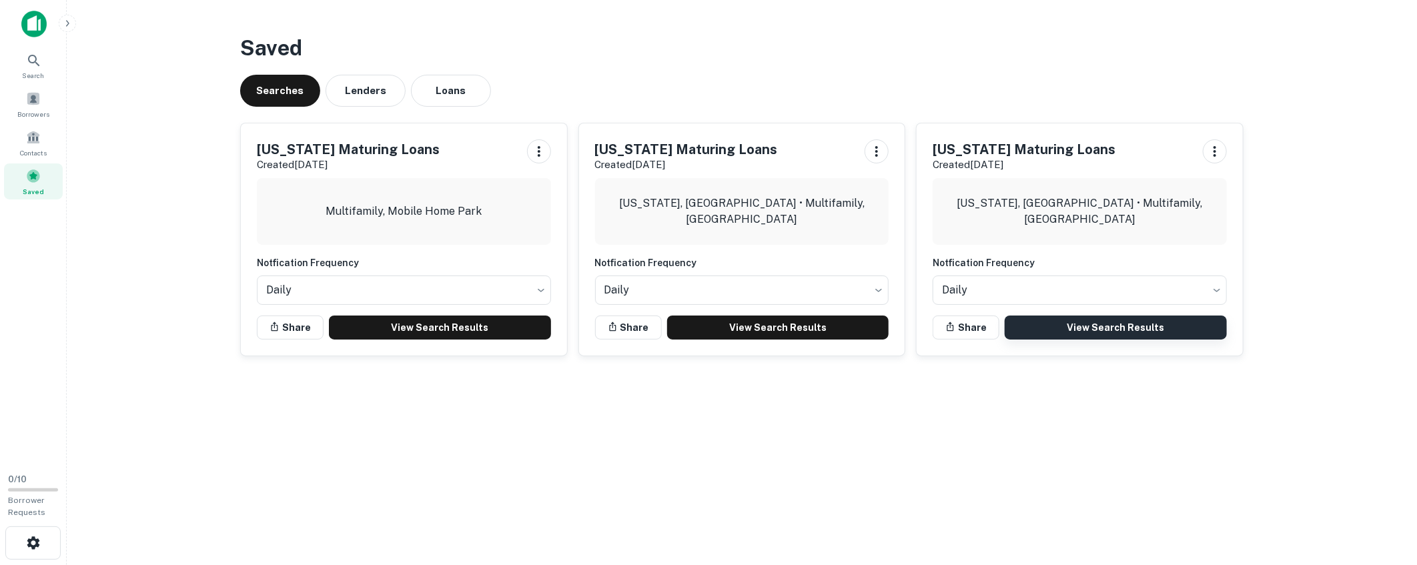
click at [1098, 329] on link "View Search Results" at bounding box center [1115, 327] width 222 height 24
